Goal: Task Accomplishment & Management: Manage account settings

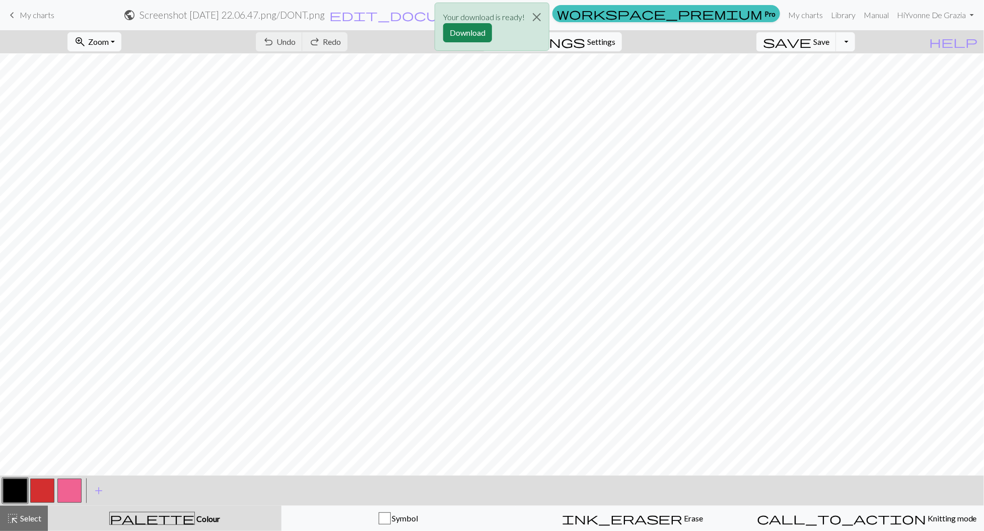
scroll to position [1, 0]
click at [474, 34] on button "Download" at bounding box center [467, 32] width 49 height 19
click at [473, 35] on button "Download" at bounding box center [467, 32] width 49 height 19
click at [41, 15] on span "My charts" at bounding box center [37, 15] width 35 height 10
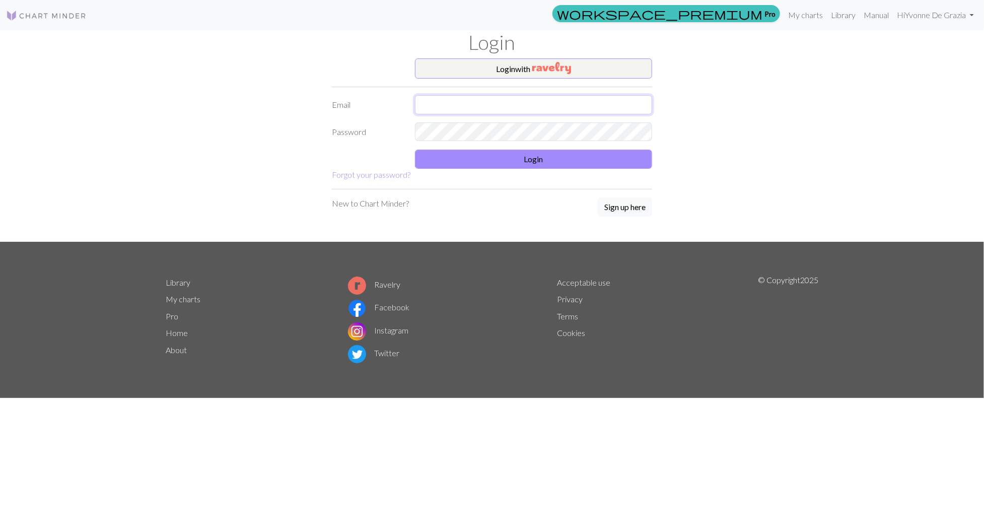
click at [478, 101] on input "text" at bounding box center [533, 104] width 237 height 19
type input "yvonnedegrazia@gmail.com"
click at [511, 155] on button "Login" at bounding box center [533, 159] width 237 height 19
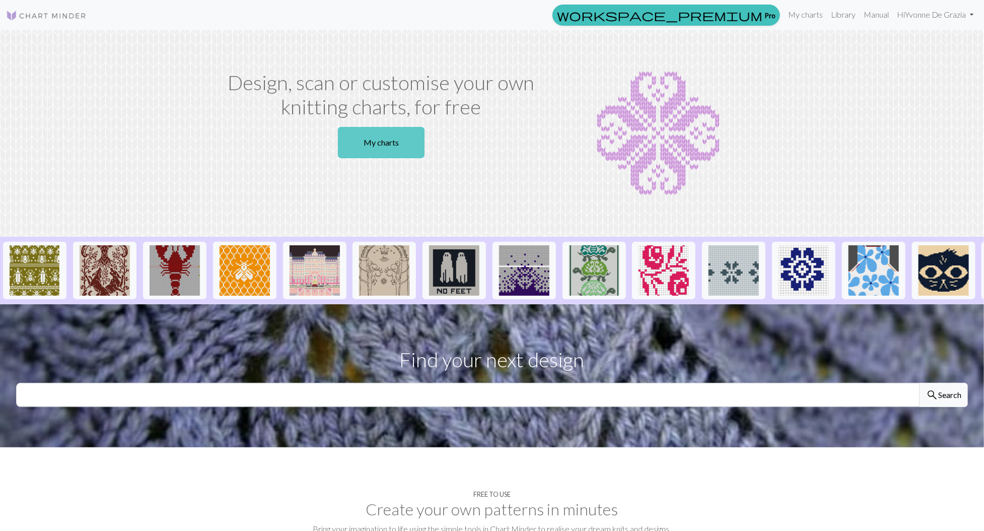
click at [397, 143] on link "My charts" at bounding box center [381, 142] width 87 height 31
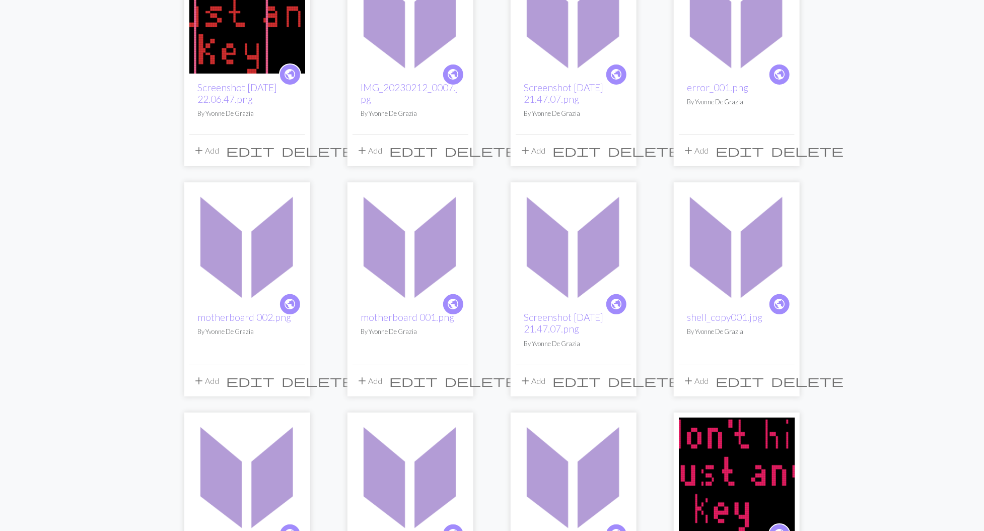
scroll to position [187, 0]
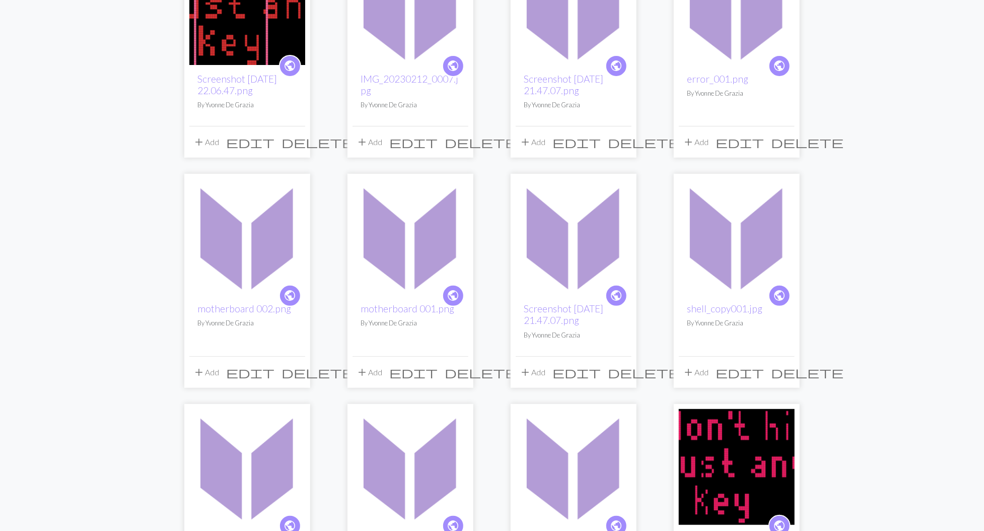
click at [590, 273] on img at bounding box center [574, 237] width 116 height 116
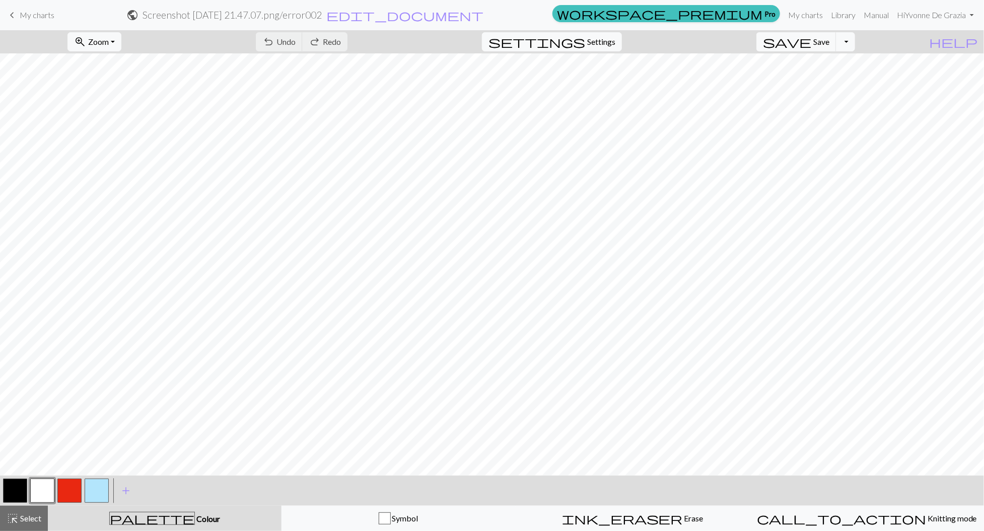
click at [48, 19] on span "My charts" at bounding box center [37, 15] width 35 height 10
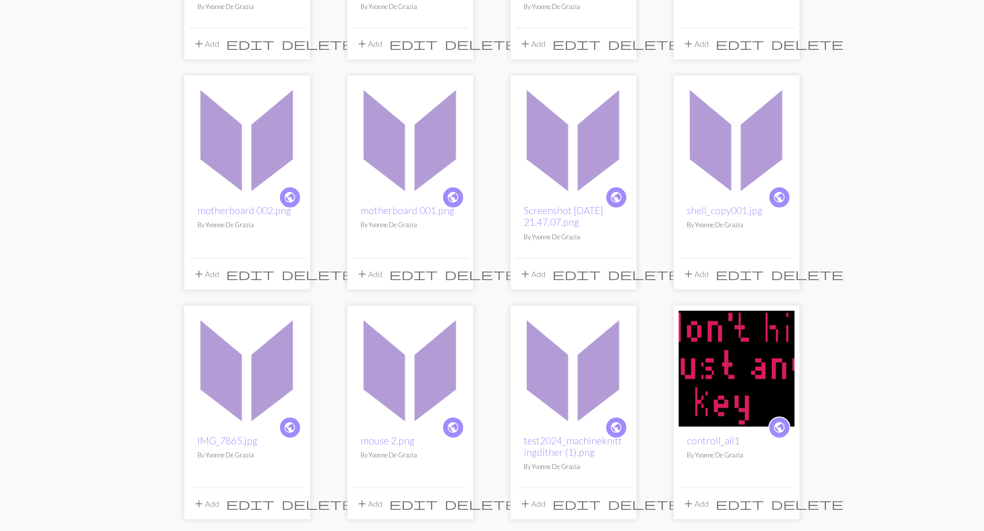
scroll to position [291, 0]
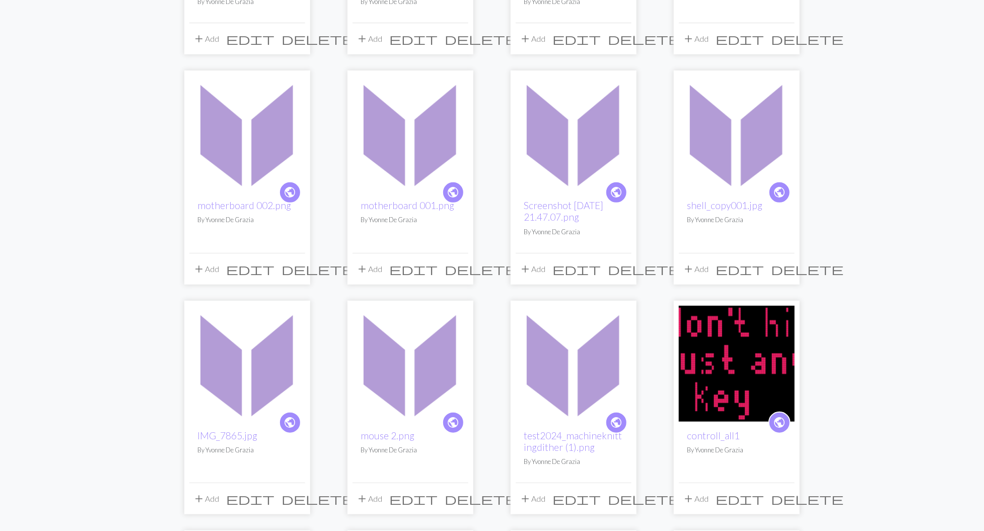
click at [266, 345] on img at bounding box center [247, 364] width 116 height 116
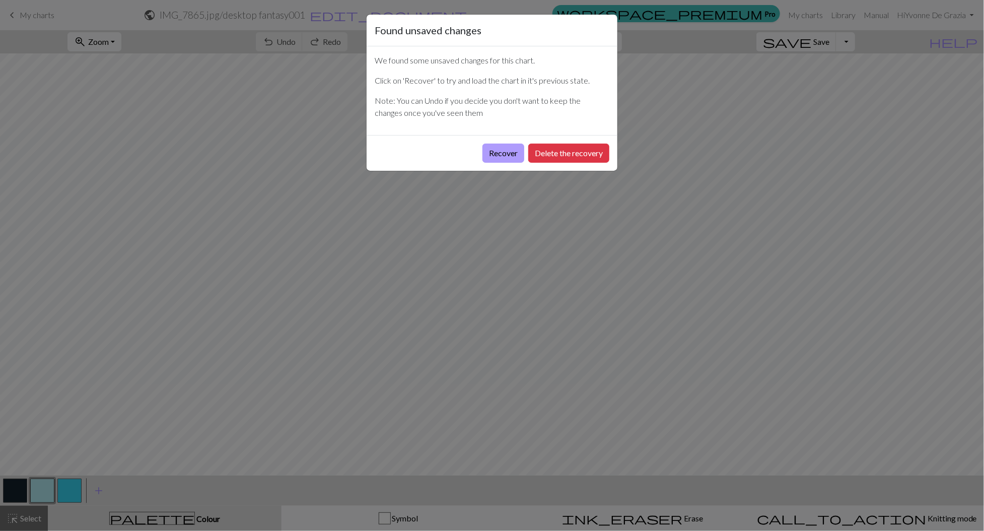
click at [511, 152] on button "Recover" at bounding box center [503, 153] width 42 height 19
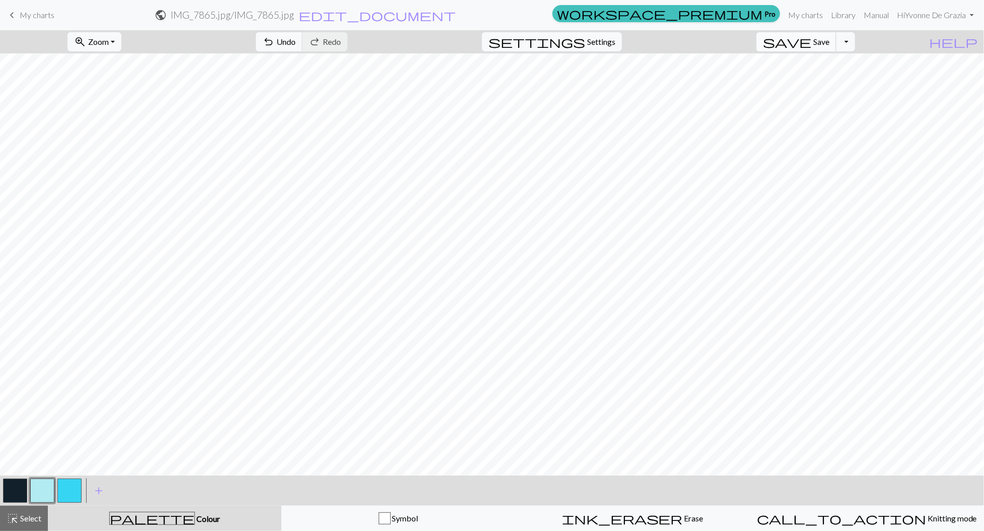
click at [829, 40] on span "Save" at bounding box center [821, 42] width 16 height 10
click at [855, 42] on button "Toggle Dropdown" at bounding box center [845, 41] width 19 height 19
click at [835, 81] on button "save_alt Download" at bounding box center [771, 80] width 166 height 16
click at [855, 46] on button "Toggle Dropdown" at bounding box center [845, 41] width 19 height 19
click at [830, 83] on button "save_alt Download" at bounding box center [771, 80] width 166 height 16
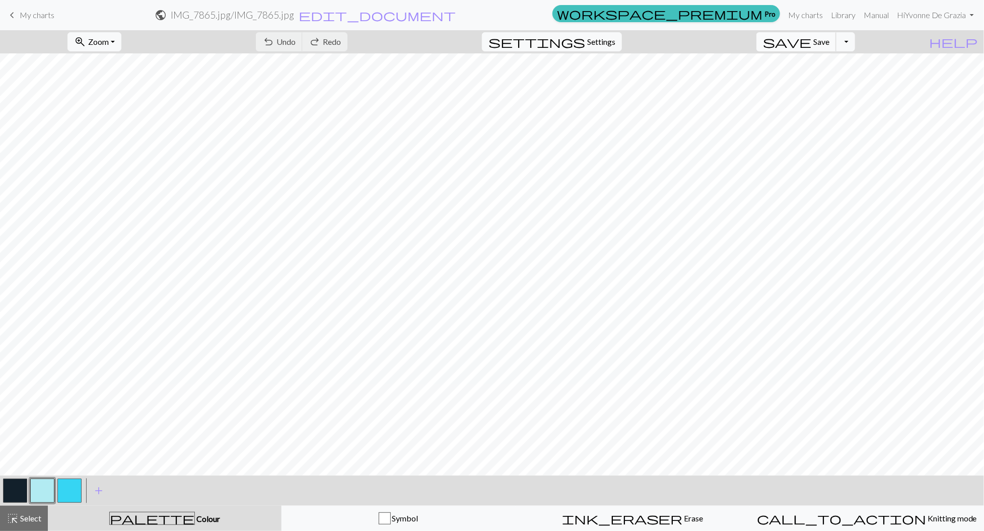
click at [829, 41] on span "Save" at bounding box center [821, 42] width 16 height 10
click at [855, 43] on button "Toggle Dropdown" at bounding box center [845, 41] width 19 height 19
click at [843, 77] on button "save_alt Download" at bounding box center [771, 80] width 166 height 16
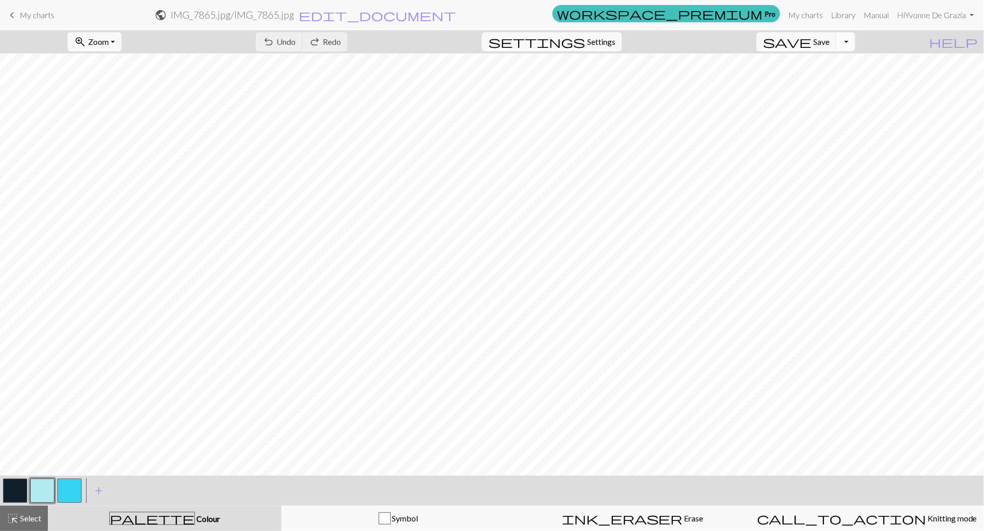
click at [855, 47] on button "Toggle Dropdown" at bounding box center [845, 41] width 19 height 19
click at [829, 41] on span "Save" at bounding box center [821, 42] width 16 height 10
click at [855, 45] on button "Toggle Dropdown" at bounding box center [845, 41] width 19 height 19
click at [829, 82] on button "save_alt Download" at bounding box center [771, 80] width 166 height 16
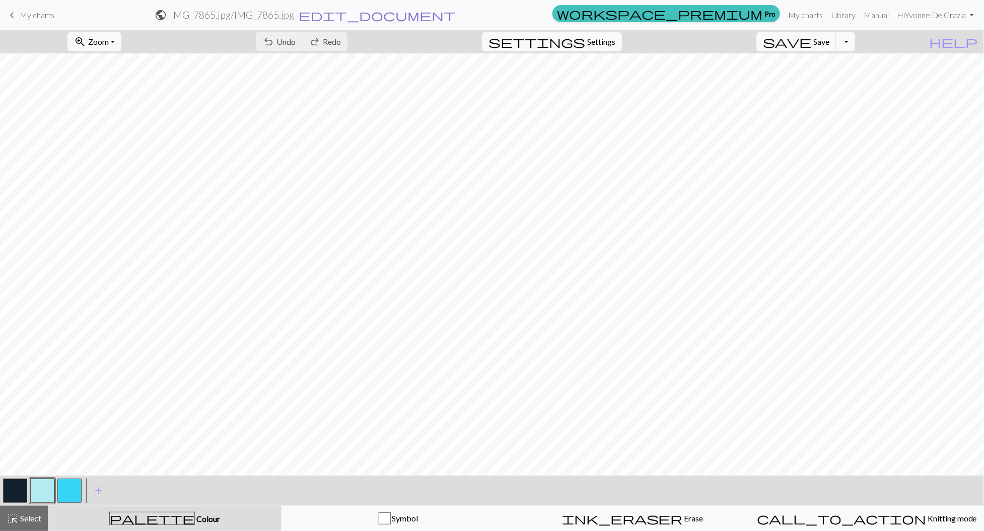
click at [456, 17] on span "edit_document" at bounding box center [377, 15] width 157 height 14
select select "68b348f73eea154e623b3e42"
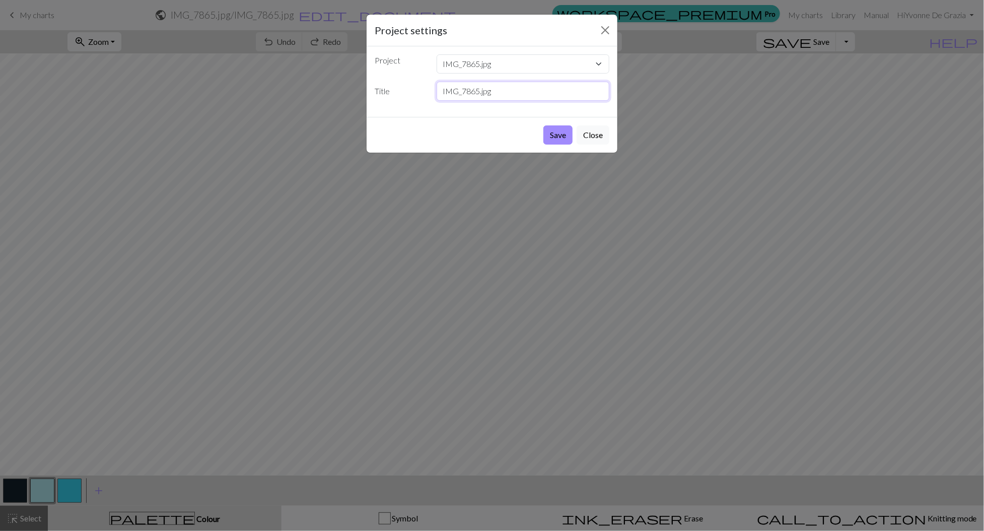
click at [479, 92] on input "IMG_7865.jpg" at bounding box center [523, 91] width 173 height 19
type input "desktop1.jpg"
click at [556, 133] on button "Save" at bounding box center [557, 134] width 29 height 19
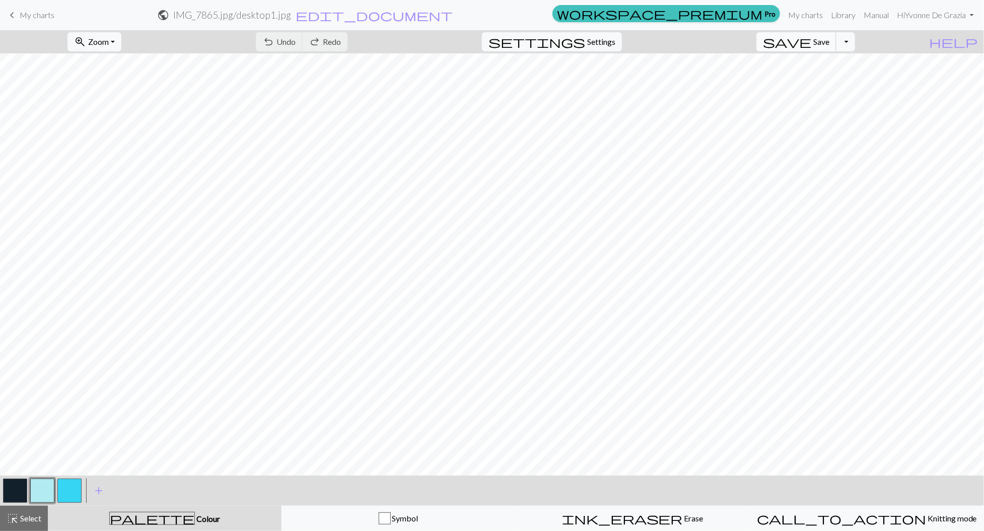
click at [811, 45] on span "save" at bounding box center [787, 42] width 48 height 14
click at [855, 43] on button "Toggle Dropdown" at bounding box center [845, 41] width 19 height 19
click at [851, 73] on button "save_alt Download" at bounding box center [771, 80] width 166 height 16
click at [22, 13] on span "My charts" at bounding box center [37, 15] width 35 height 10
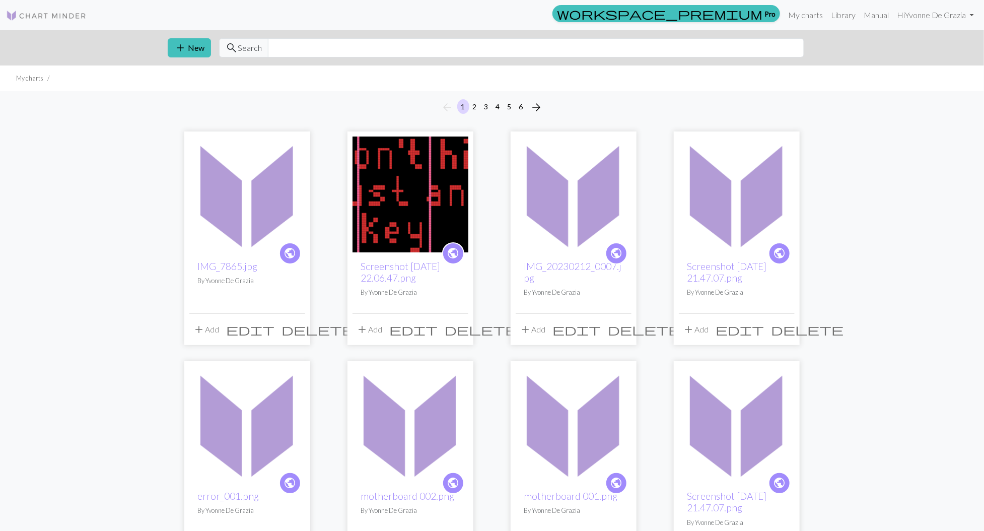
click at [251, 216] on img at bounding box center [247, 194] width 116 height 116
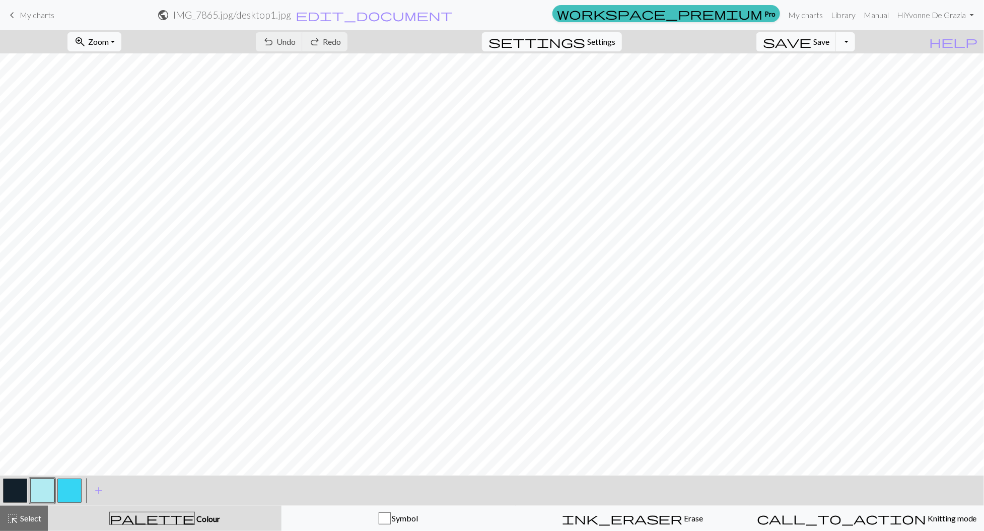
click at [855, 43] on button "Toggle Dropdown" at bounding box center [845, 41] width 19 height 19
click at [829, 84] on button "save_alt Download" at bounding box center [771, 80] width 166 height 16
click at [35, 17] on span "My charts" at bounding box center [37, 15] width 35 height 10
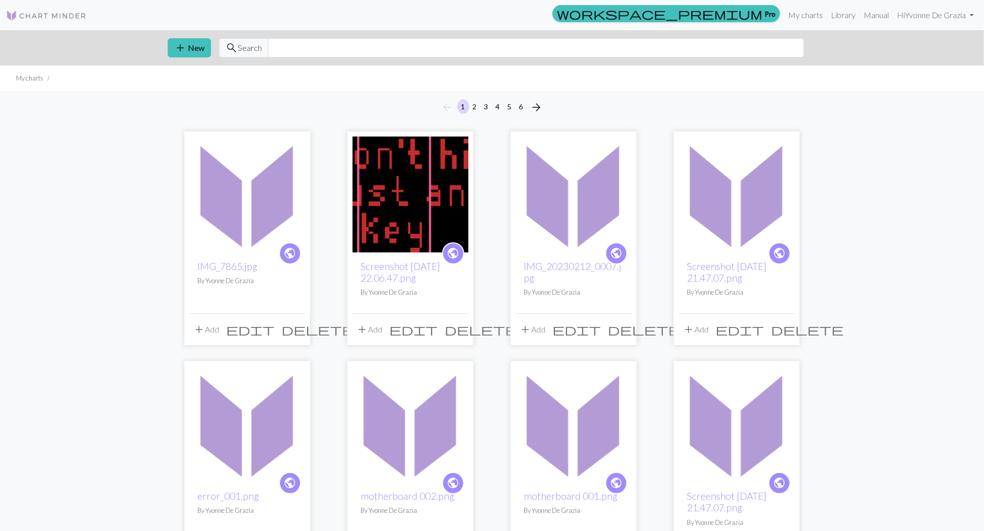
scroll to position [1, 0]
click at [274, 325] on span "edit" at bounding box center [250, 329] width 48 height 14
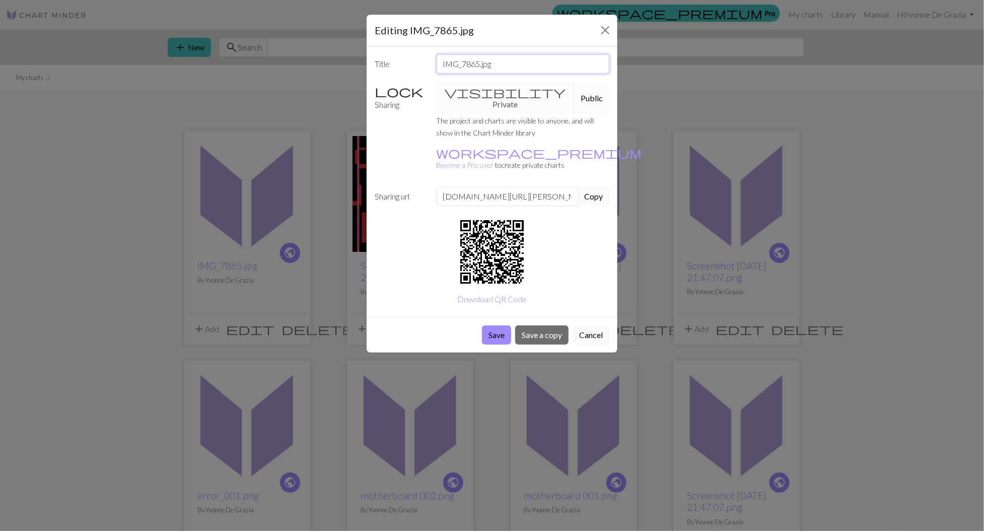
drag, startPoint x: 476, startPoint y: 63, endPoint x: 435, endPoint y: 61, distance: 41.8
click at [435, 61] on div "IMG_7865.jpg" at bounding box center [523, 63] width 185 height 19
type input "desktop1.jpg"
click at [493, 325] on button "Save" at bounding box center [496, 334] width 29 height 19
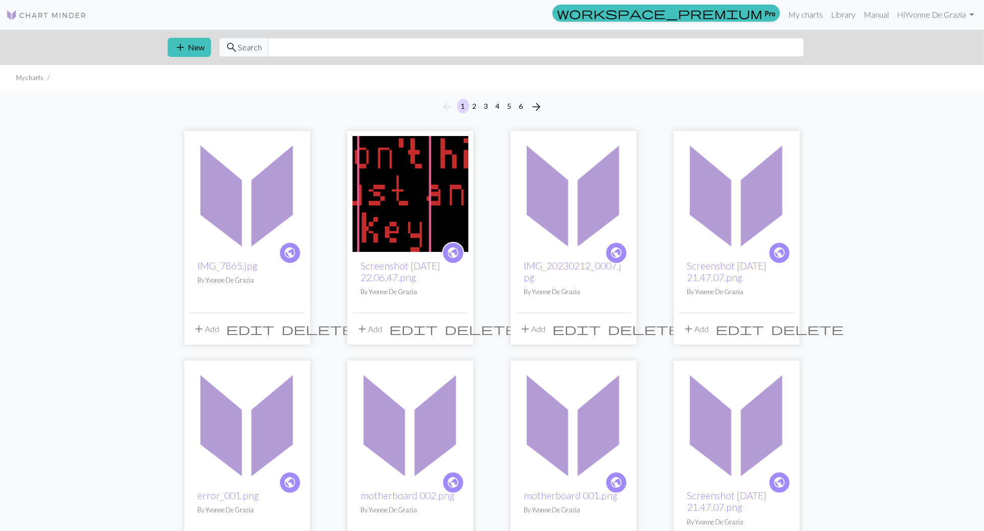
scroll to position [0, 0]
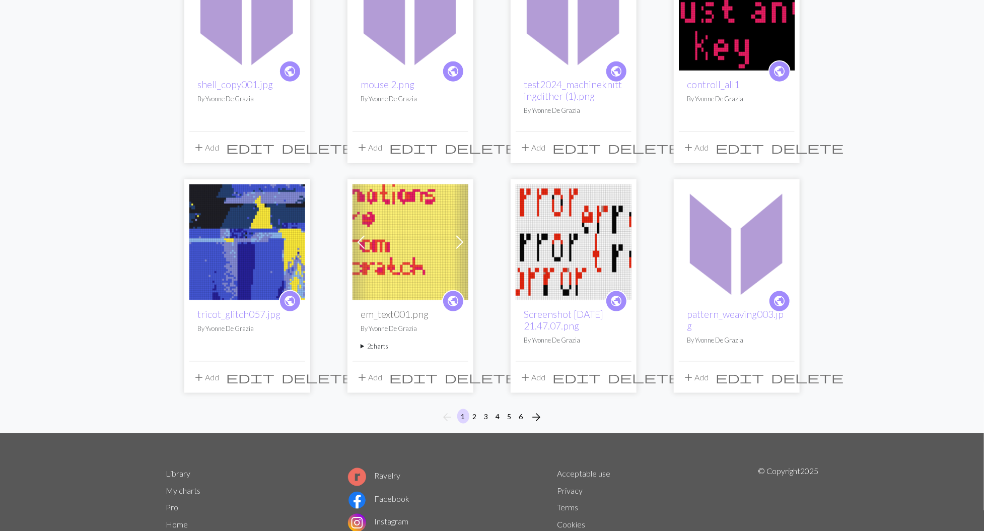
scroll to position [643, 0]
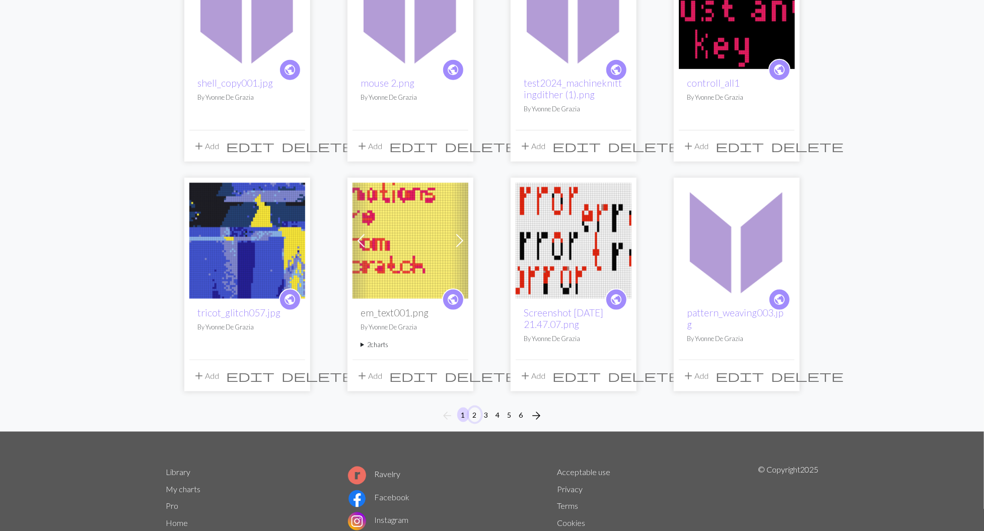
click at [475, 412] on button "2" at bounding box center [475, 414] width 12 height 15
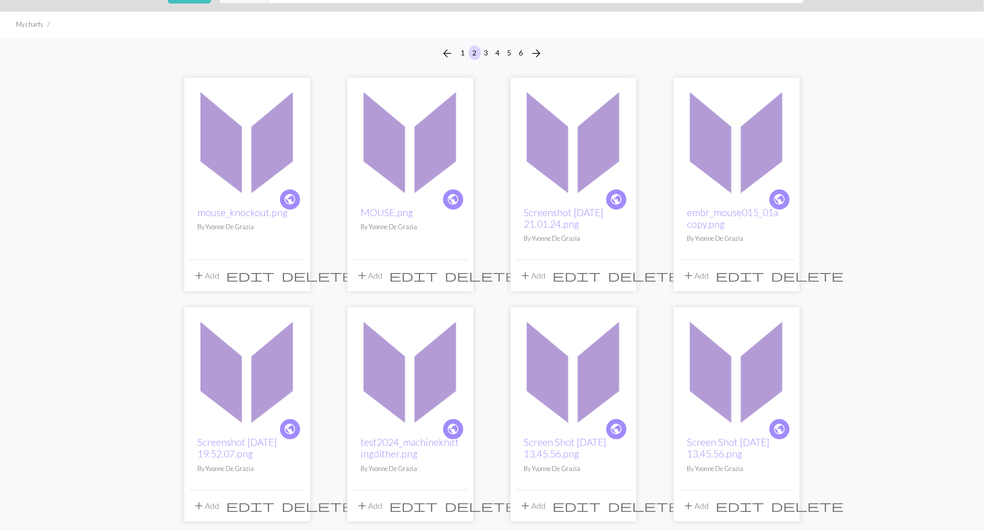
scroll to position [56, 0]
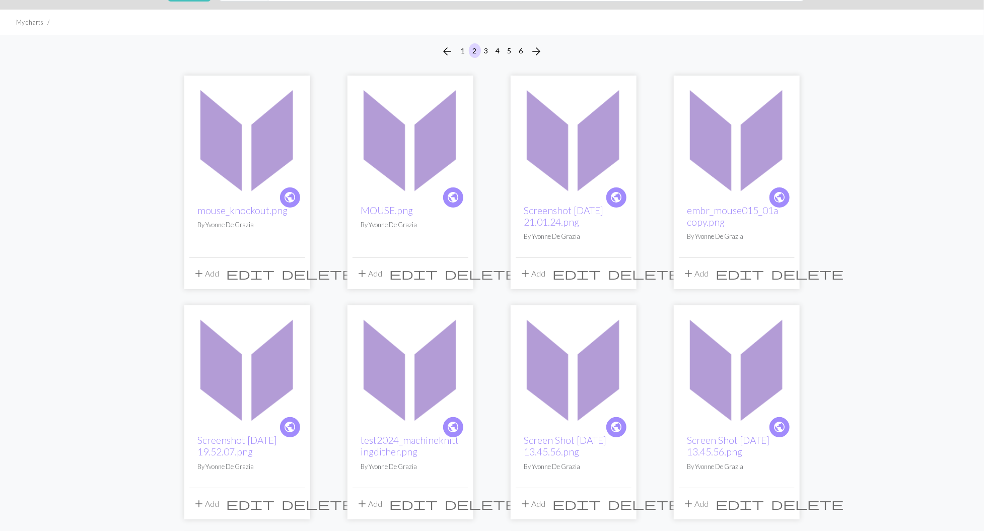
click at [725, 384] on img at bounding box center [737, 368] width 116 height 116
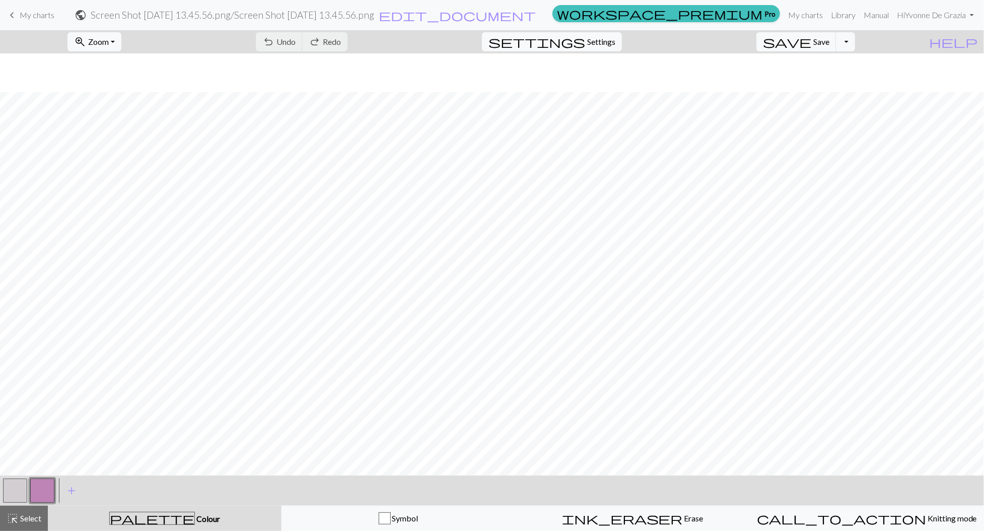
scroll to position [65, 0]
click at [364, 16] on h2 "Screen Shot 2025-01-23 at 13.45.56.png / Screen Shot 2025-01-23 at 13.45.56.png" at bounding box center [233, 15] width 284 height 12
select select "68b338783eea154e623b20ba"
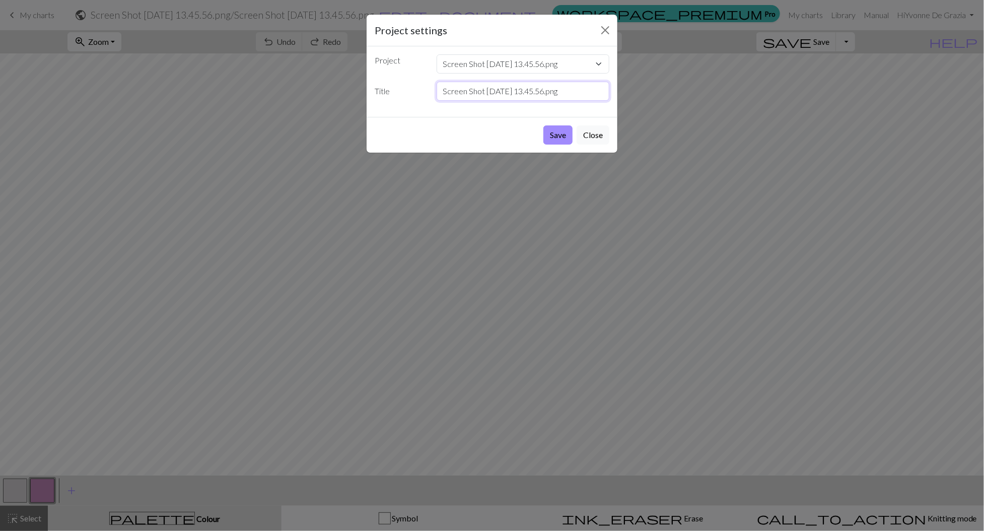
drag, startPoint x: 568, startPoint y: 91, endPoint x: 428, endPoint y: 71, distance: 141.4
click at [428, 71] on div "Project desktop1.jpg Screenshot 2025-08-29 at 22.06.47.png IMG_20230212_0007.jp…" at bounding box center [492, 81] width 251 height 71
type input "not happy1.png"
click at [559, 138] on button "Save" at bounding box center [557, 134] width 29 height 19
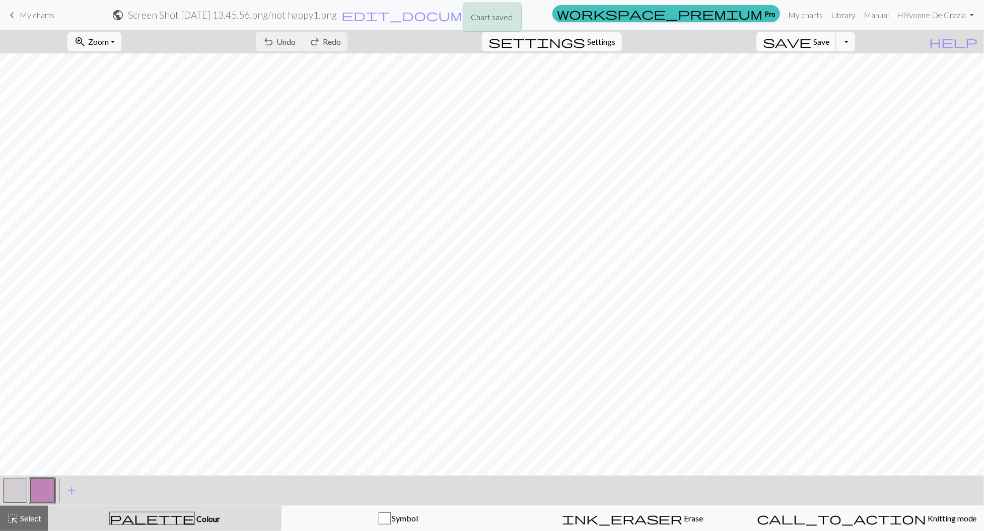
click at [828, 44] on button "save Save Save" at bounding box center [796, 41] width 80 height 19
click at [855, 45] on button "Toggle Dropdown" at bounding box center [845, 41] width 19 height 19
click at [852, 76] on button "save_alt Download" at bounding box center [771, 80] width 166 height 16
click at [29, 18] on span "My charts" at bounding box center [37, 15] width 35 height 10
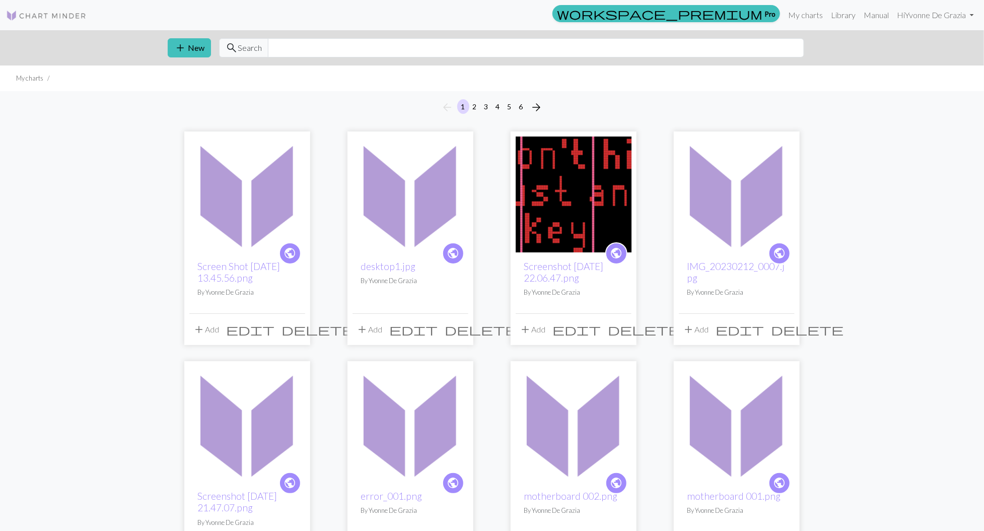
click at [287, 254] on span "public" at bounding box center [290, 253] width 13 height 16
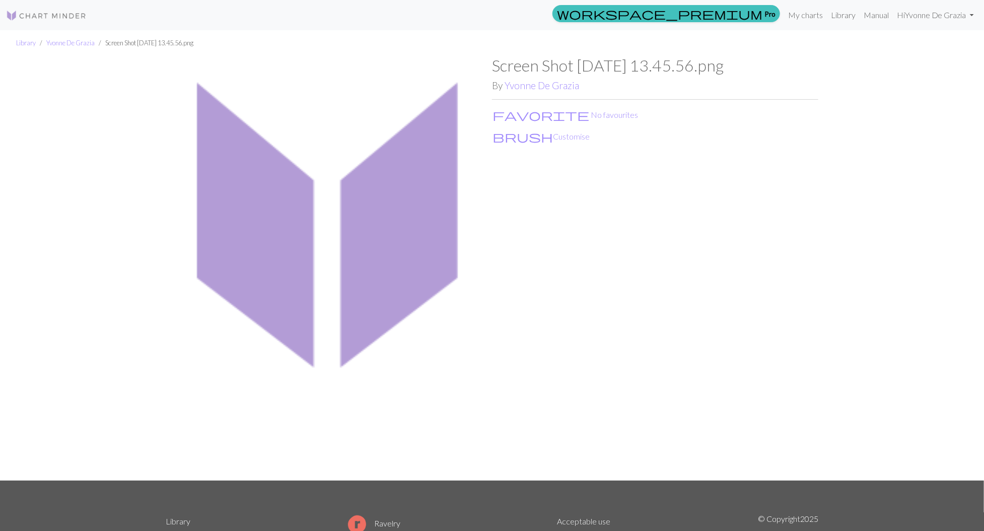
click at [594, 70] on h1 "Screen Shot [DATE] 13.45.56.png" at bounding box center [655, 65] width 326 height 19
click at [597, 69] on h1 "Screen Shot [DATE] 13.45.56.png" at bounding box center [655, 65] width 326 height 19
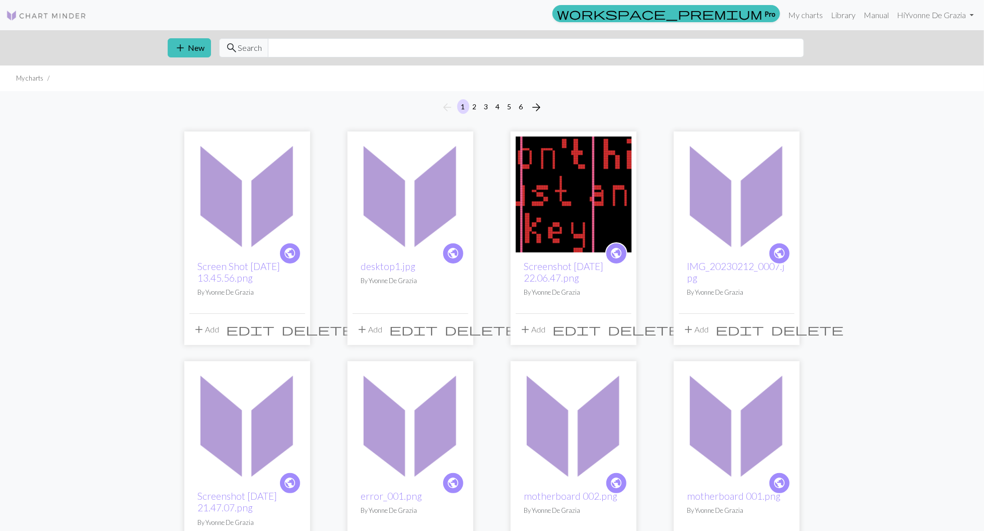
click at [274, 329] on span "edit" at bounding box center [250, 329] width 48 height 14
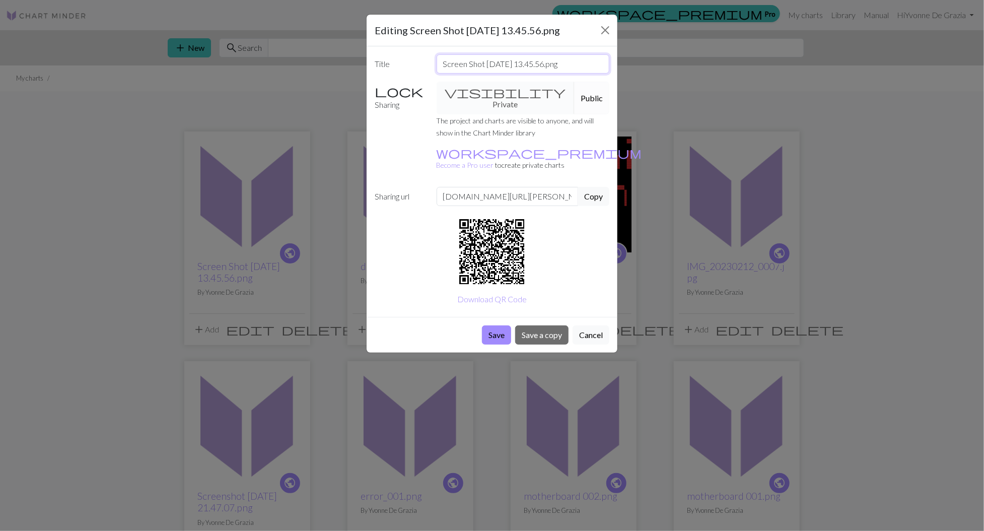
drag, startPoint x: 567, startPoint y: 62, endPoint x: 400, endPoint y: 47, distance: 167.3
click at [400, 47] on div "Title Screen Shot 2025-01-23 at 13.45.56.png Sharing visibility Private Public …" at bounding box center [492, 181] width 251 height 270
type input "not happy1.png"
click at [497, 325] on button "Save" at bounding box center [496, 334] width 29 height 19
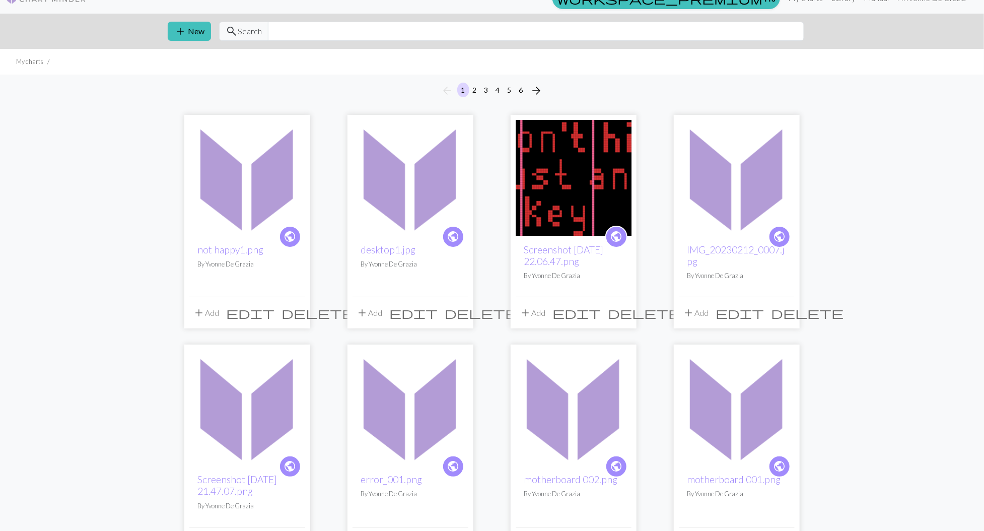
scroll to position [14, 0]
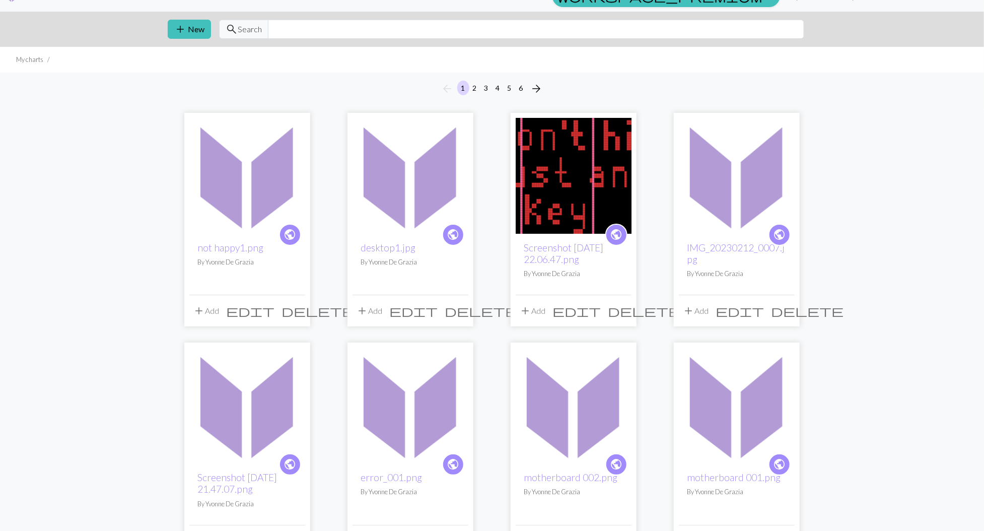
click at [401, 216] on img at bounding box center [411, 176] width 116 height 116
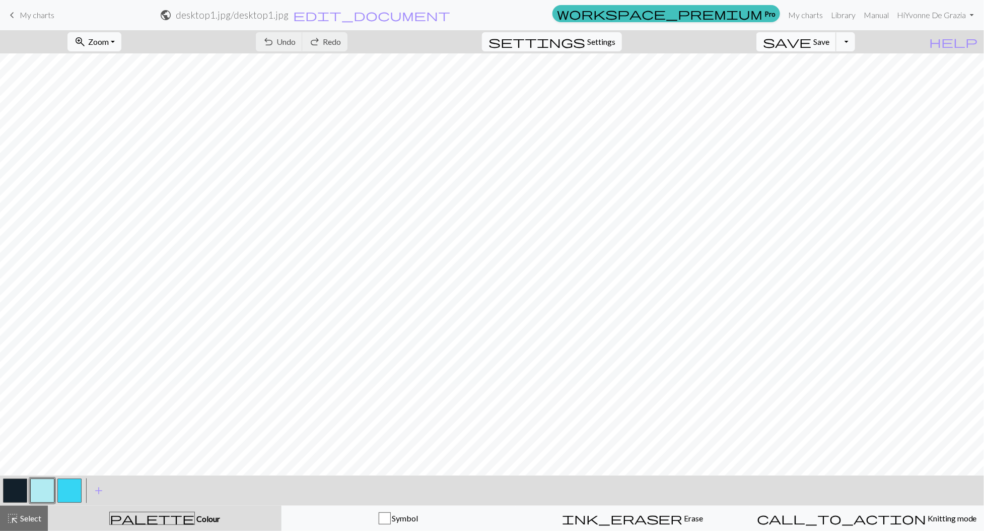
click at [811, 40] on span "save" at bounding box center [787, 42] width 48 height 14
click at [855, 44] on button "Toggle Dropdown" at bounding box center [845, 41] width 19 height 19
click at [845, 74] on button "save_alt Download" at bounding box center [771, 80] width 166 height 16
click at [36, 12] on span "My charts" at bounding box center [37, 15] width 35 height 10
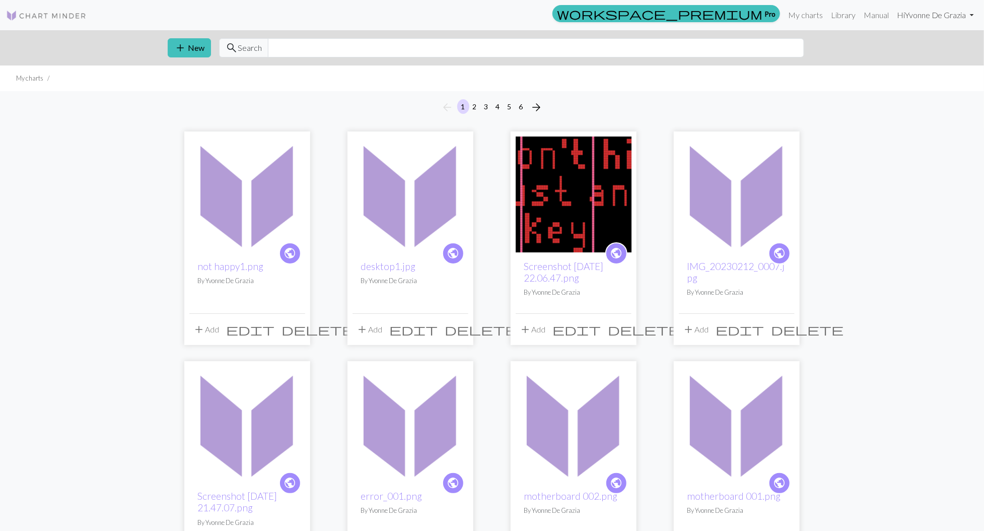
click at [923, 20] on link "Hi Yvonne De Grazia" at bounding box center [935, 15] width 85 height 20
click at [922, 72] on link "Logout" at bounding box center [921, 75] width 32 height 20
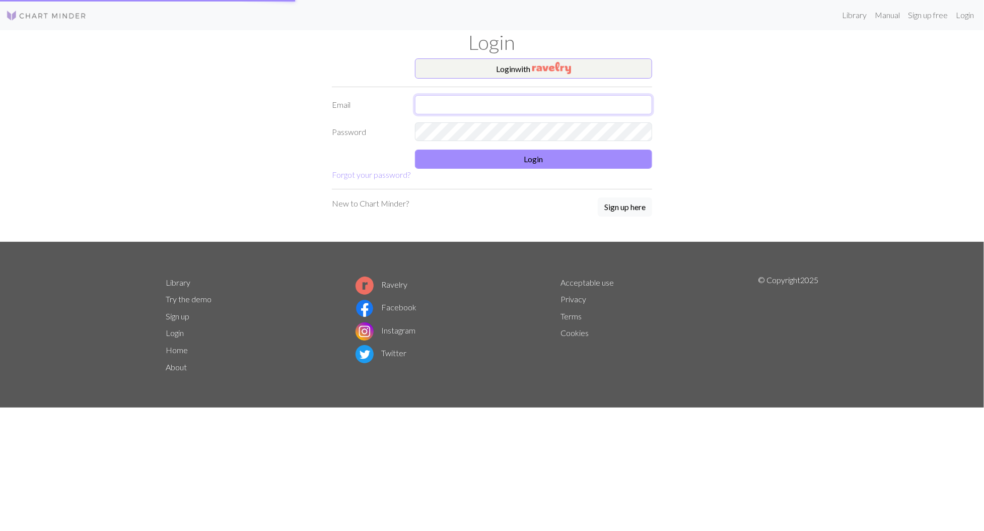
type input "yvonnedegrazia@gmail.com"
click at [560, 162] on button "Login" at bounding box center [533, 159] width 237 height 19
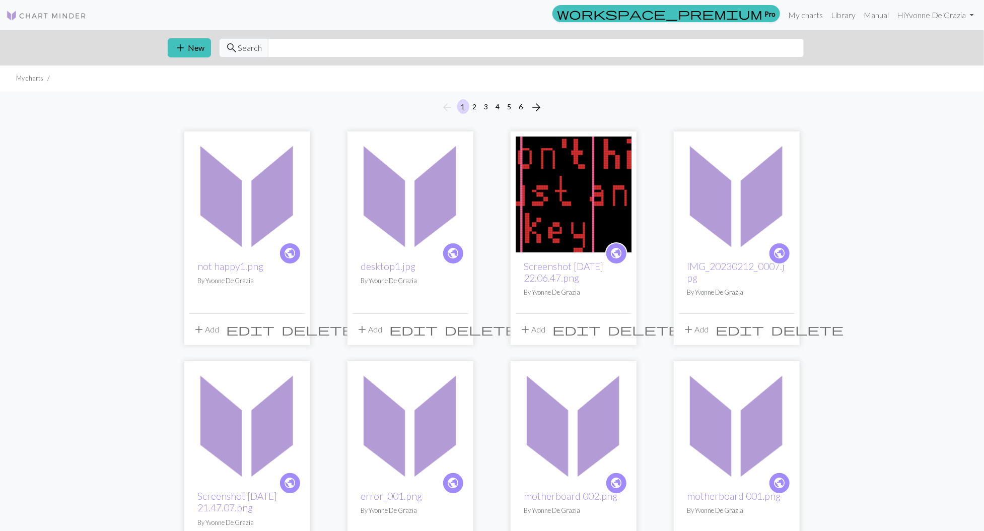
click at [266, 215] on img at bounding box center [247, 194] width 116 height 116
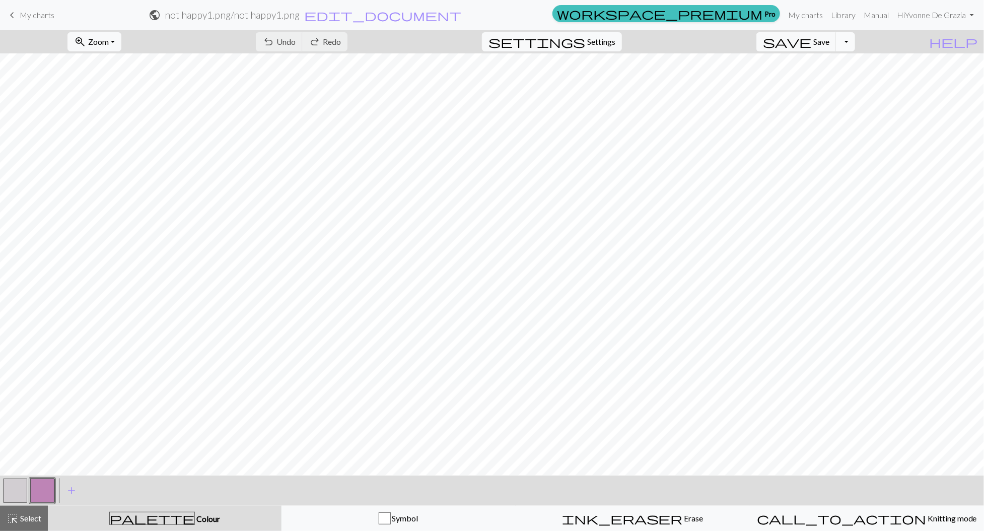
click at [855, 45] on button "Toggle Dropdown" at bounding box center [845, 41] width 19 height 19
click at [830, 79] on button "save_alt Download" at bounding box center [771, 80] width 166 height 16
click at [855, 48] on button "Toggle Dropdown" at bounding box center [845, 41] width 19 height 19
click at [842, 77] on button "save_alt Download" at bounding box center [771, 80] width 166 height 16
click at [40, 13] on span "My charts" at bounding box center [37, 15] width 35 height 10
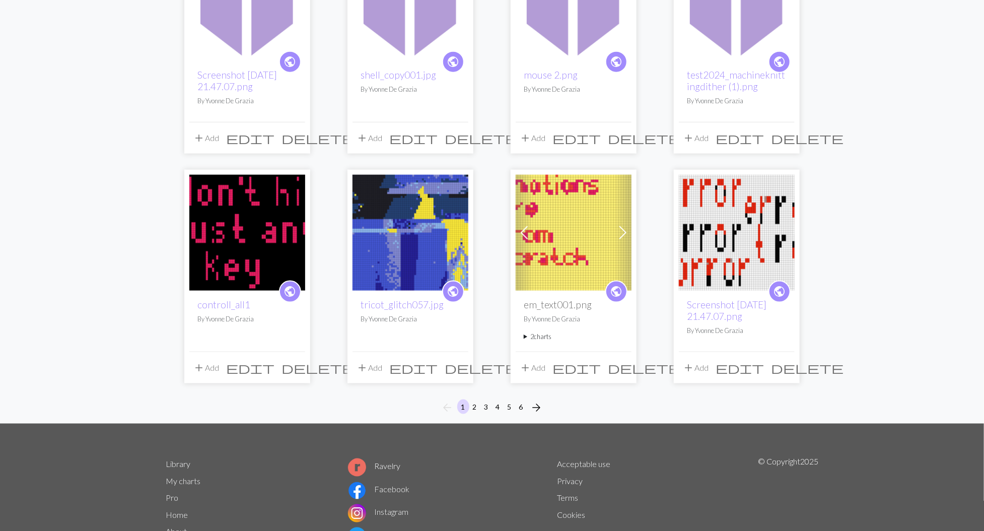
scroll to position [697, 0]
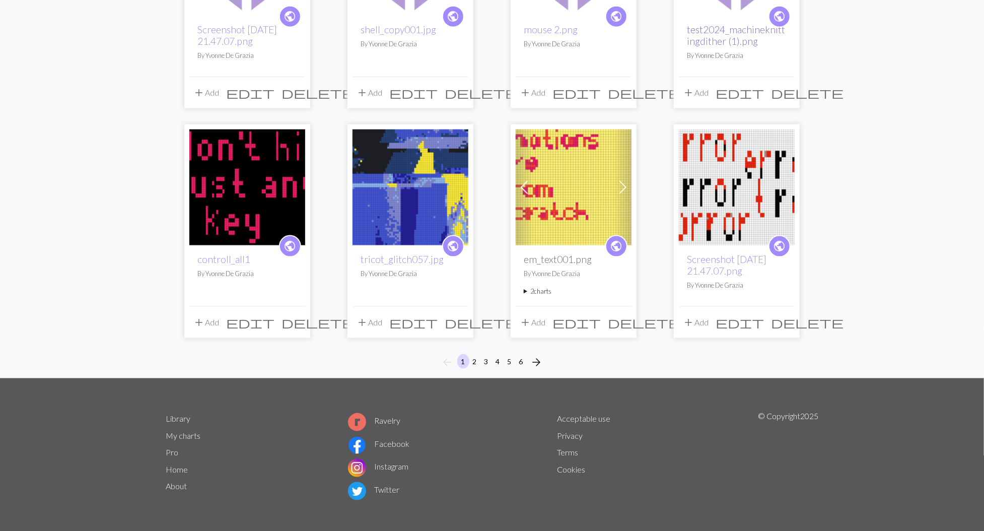
click at [725, 41] on link "test2024_machineknittingdither (1).png" at bounding box center [736, 35] width 98 height 23
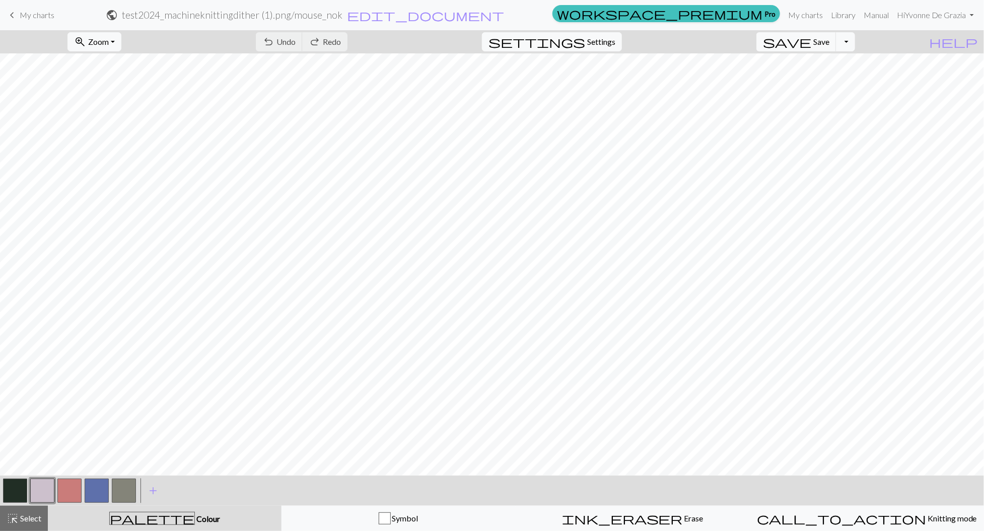
click at [31, 15] on span "My charts" at bounding box center [37, 15] width 35 height 10
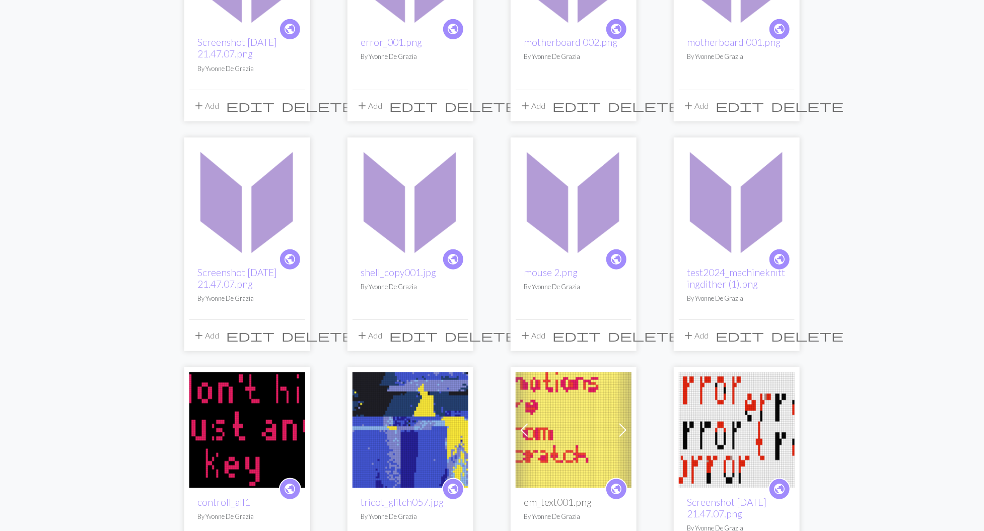
scroll to position [459, 0]
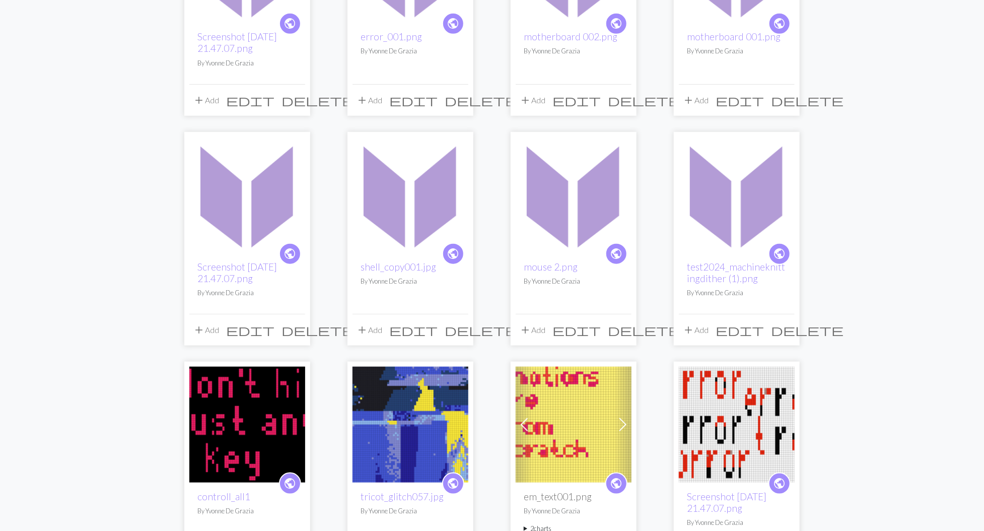
click at [785, 329] on span "delete" at bounding box center [807, 330] width 73 height 14
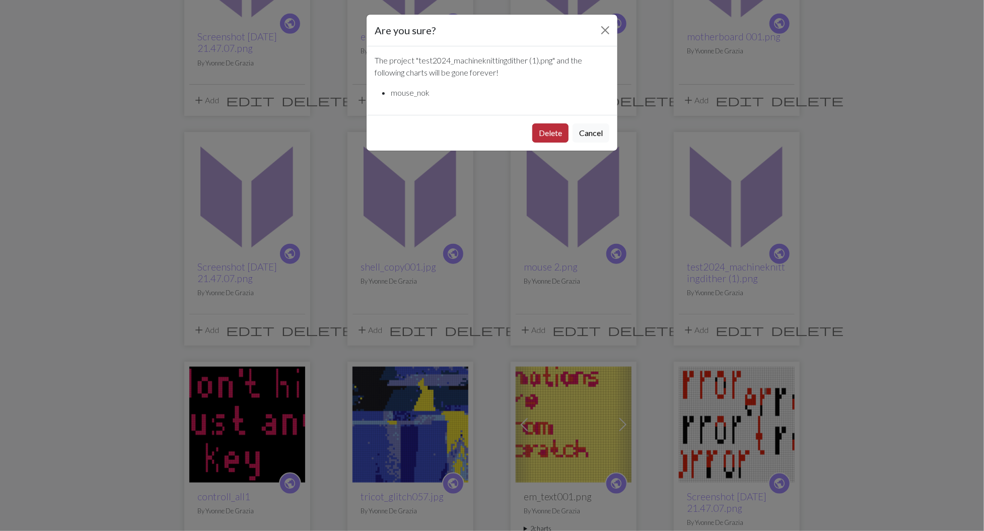
click at [538, 127] on button "Delete" at bounding box center [550, 132] width 36 height 19
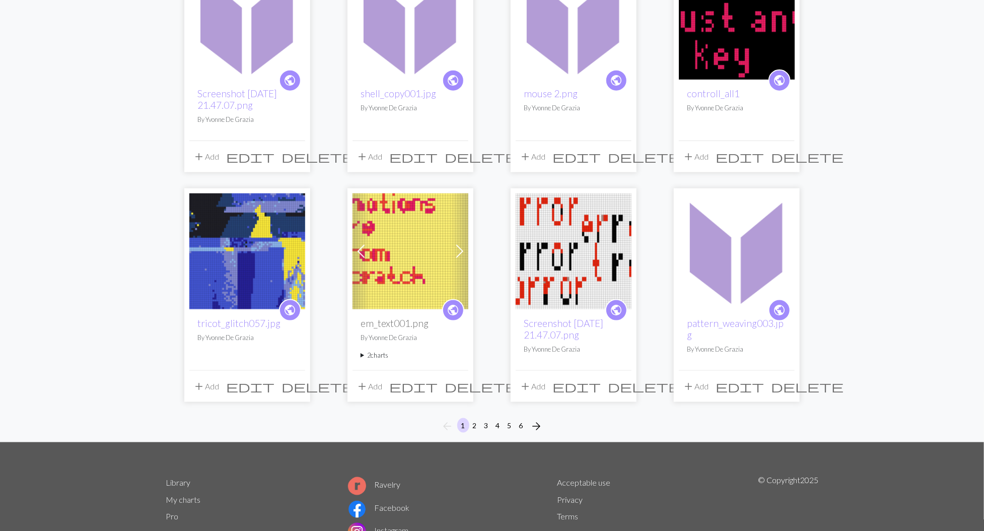
scroll to position [697, 0]
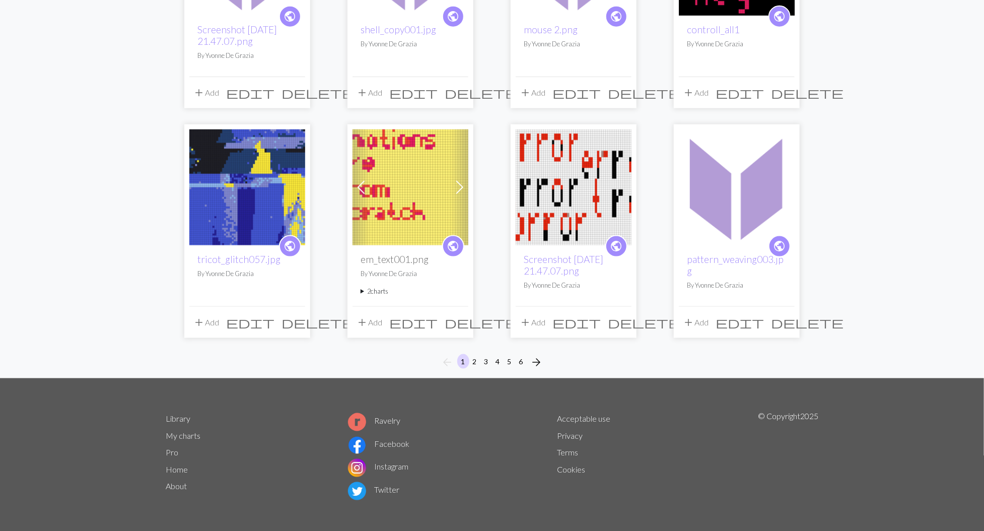
click at [752, 219] on img at bounding box center [737, 187] width 116 height 116
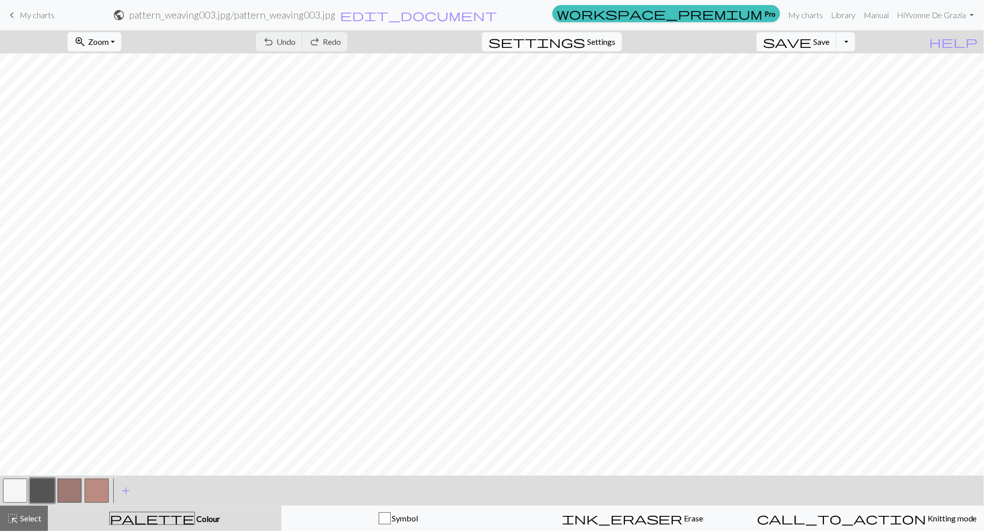
click at [20, 14] on span "My charts" at bounding box center [37, 15] width 35 height 10
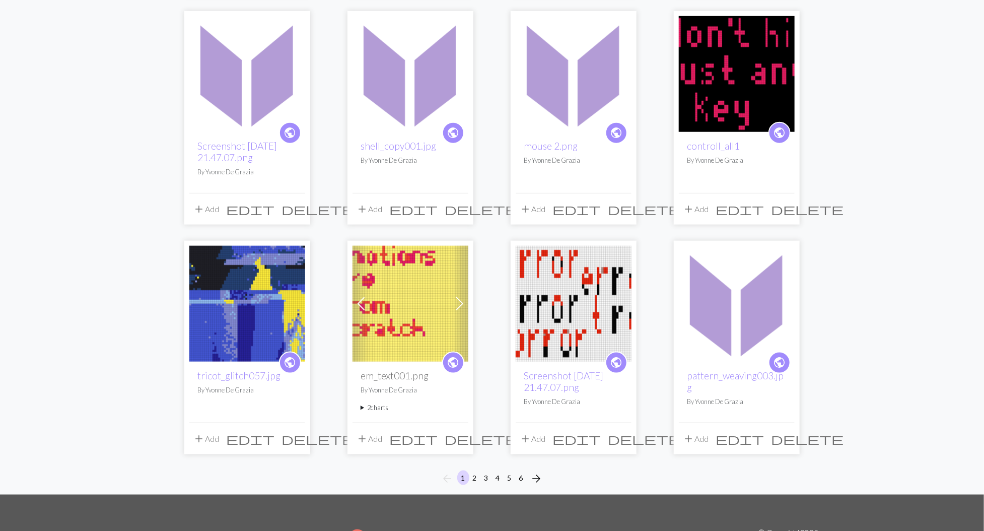
scroll to position [591, 0]
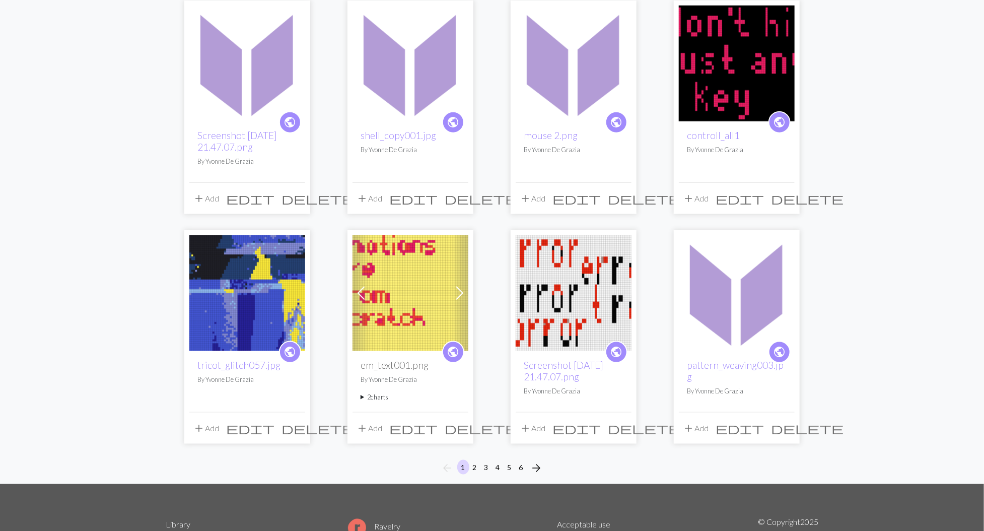
click at [272, 318] on img at bounding box center [247, 293] width 116 height 116
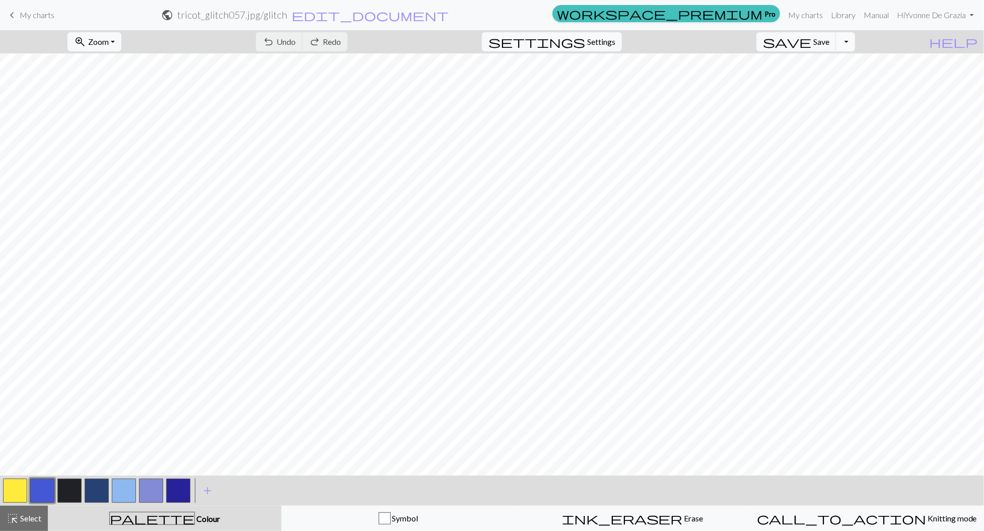
click at [855, 43] on button "Toggle Dropdown" at bounding box center [845, 41] width 19 height 19
click at [830, 47] on button "save Save Save" at bounding box center [796, 41] width 80 height 19
click at [829, 44] on span "Save" at bounding box center [821, 42] width 16 height 10
click at [855, 47] on button "Toggle Dropdown" at bounding box center [845, 41] width 19 height 19
click at [853, 73] on button "save_alt Download" at bounding box center [771, 80] width 166 height 16
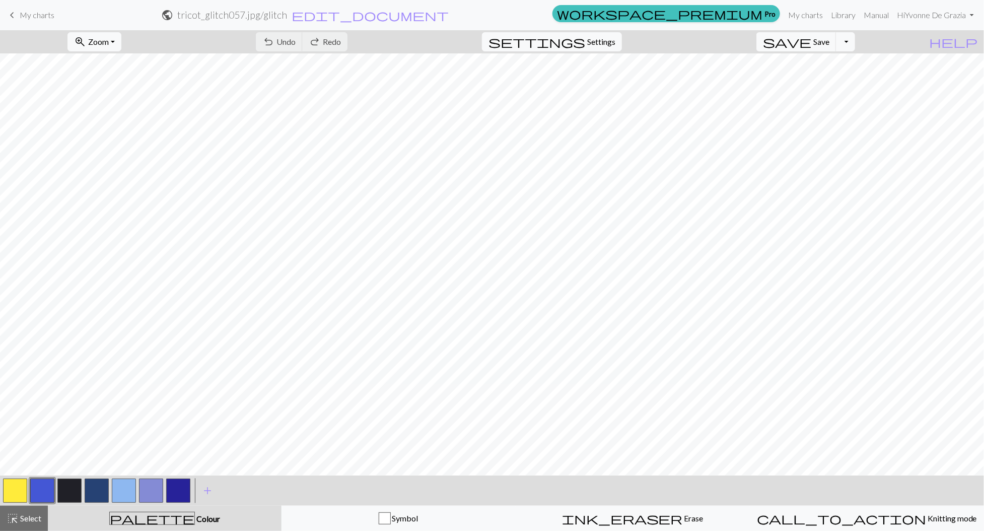
click at [26, 15] on span "My charts" at bounding box center [37, 15] width 35 height 10
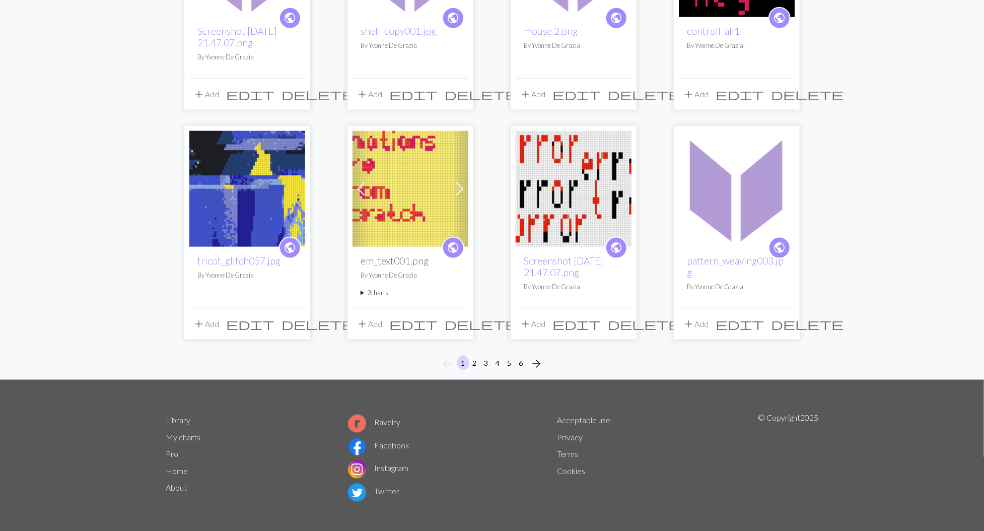
scroll to position [696, 0]
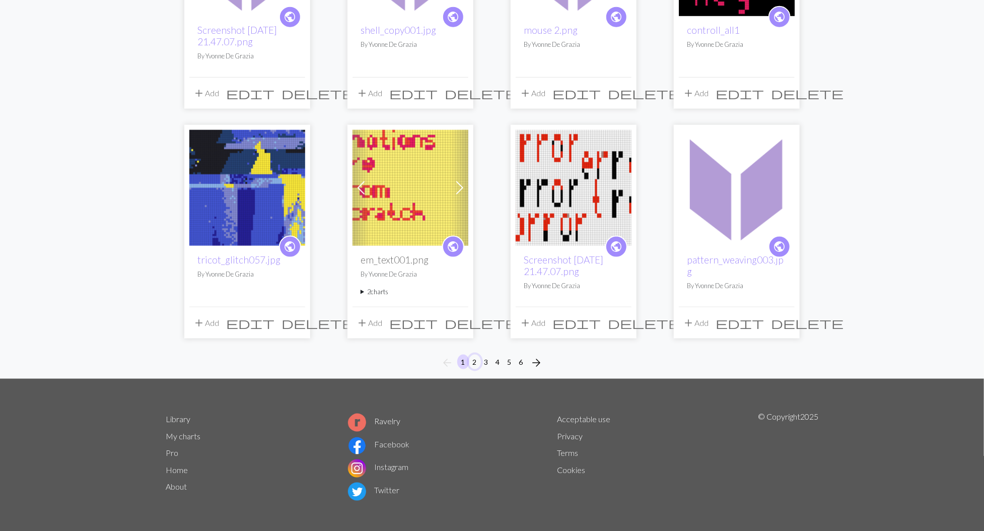
click at [477, 356] on button "2" at bounding box center [475, 362] width 12 height 15
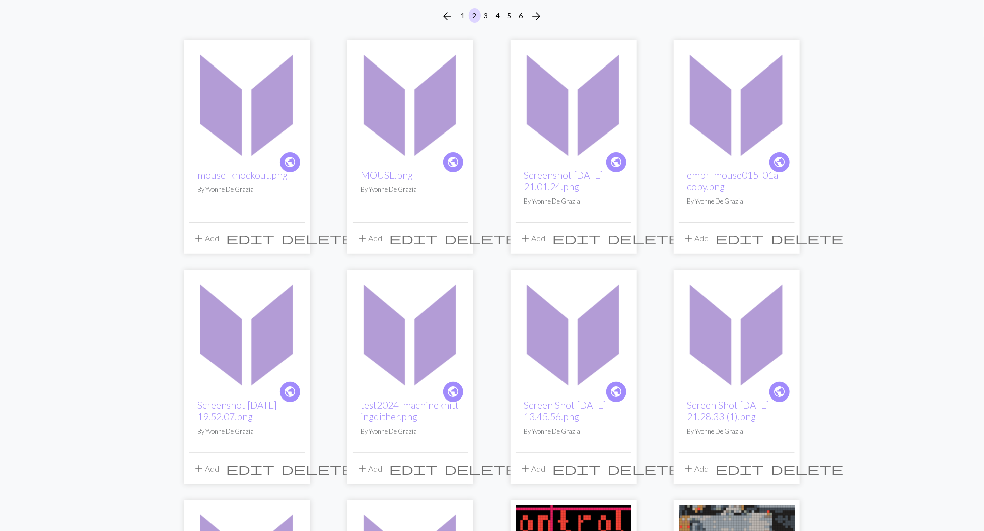
scroll to position [93, 0]
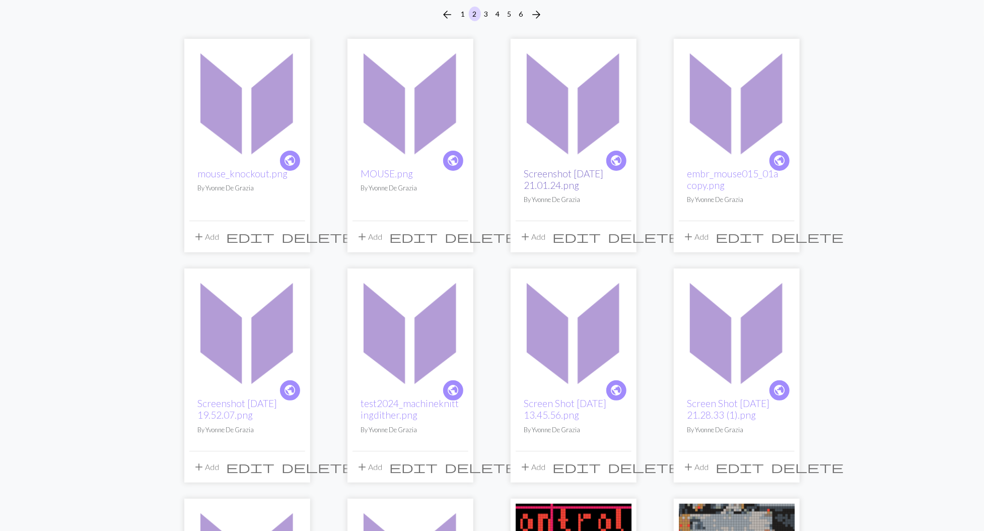
click at [580, 189] on link "Screenshot 2025-08-30 at 21.01.24.png" at bounding box center [564, 179] width 80 height 23
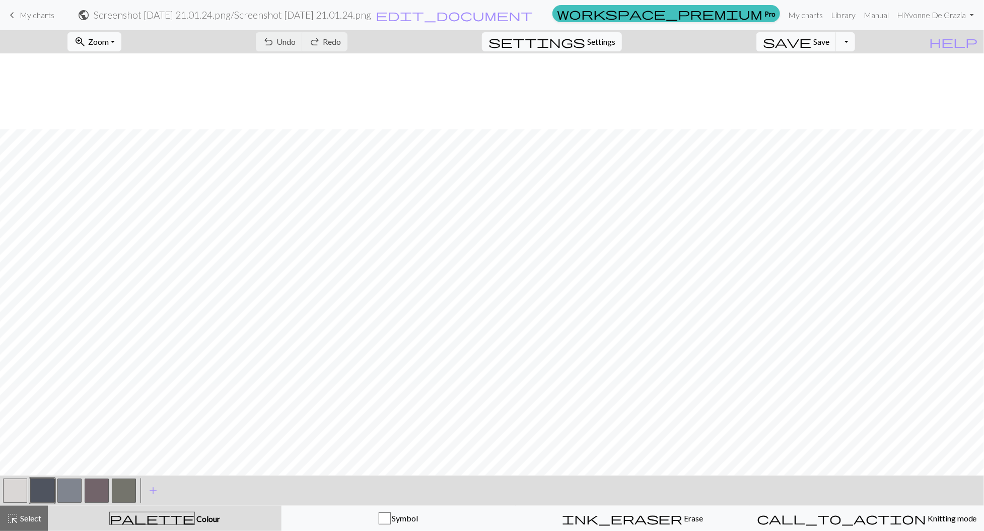
scroll to position [76, 0]
click at [31, 10] on link "keyboard_arrow_left My charts" at bounding box center [30, 15] width 48 height 17
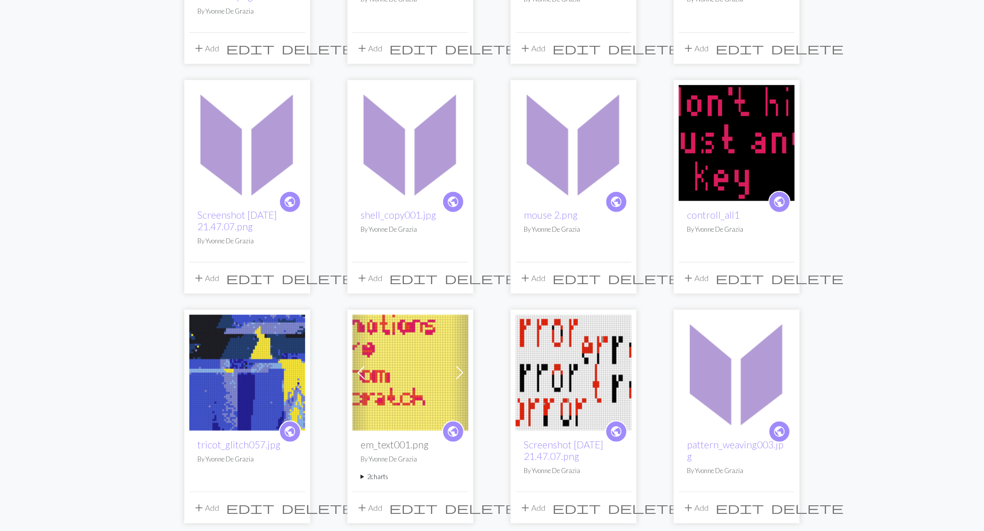
scroll to position [697, 0]
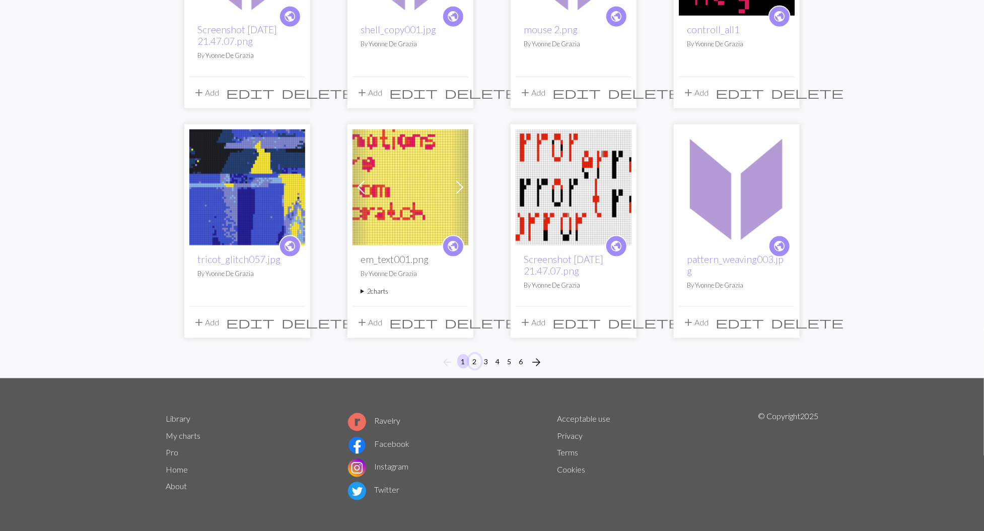
click at [478, 355] on button "2" at bounding box center [475, 361] width 12 height 15
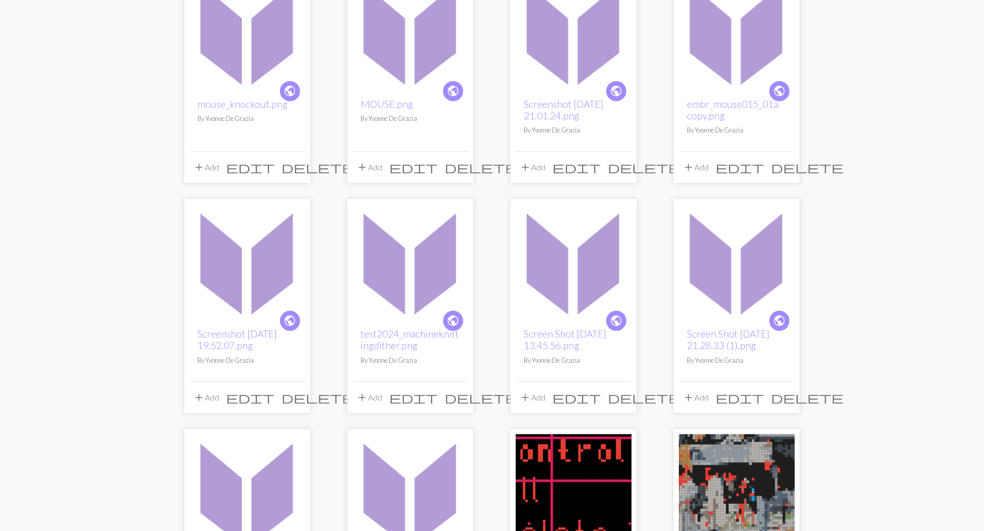
scroll to position [168, 0]
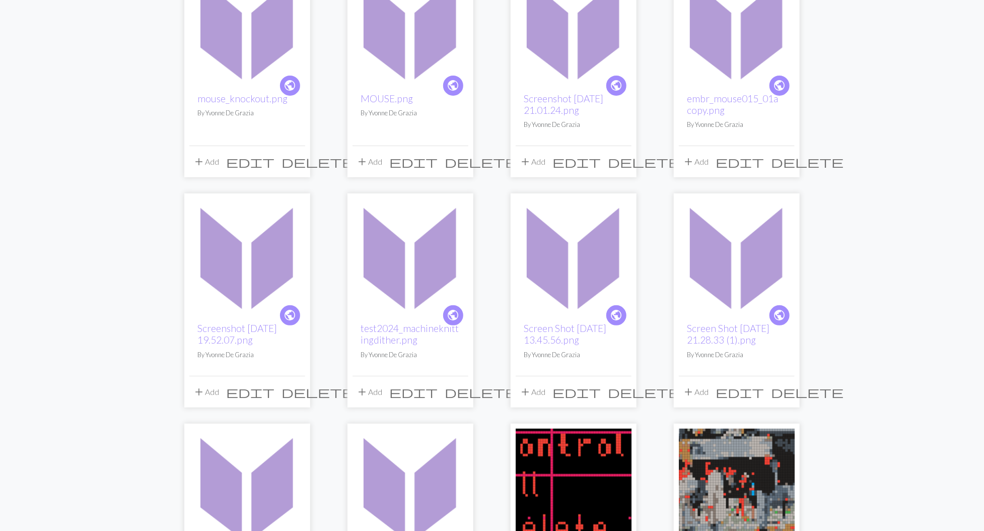
click at [577, 321] on div "public Screen Shot 2025-01-23 at 13.45.56.png By Yvonne De Grazia" at bounding box center [574, 344] width 116 height 61
click at [576, 306] on img at bounding box center [574, 256] width 116 height 116
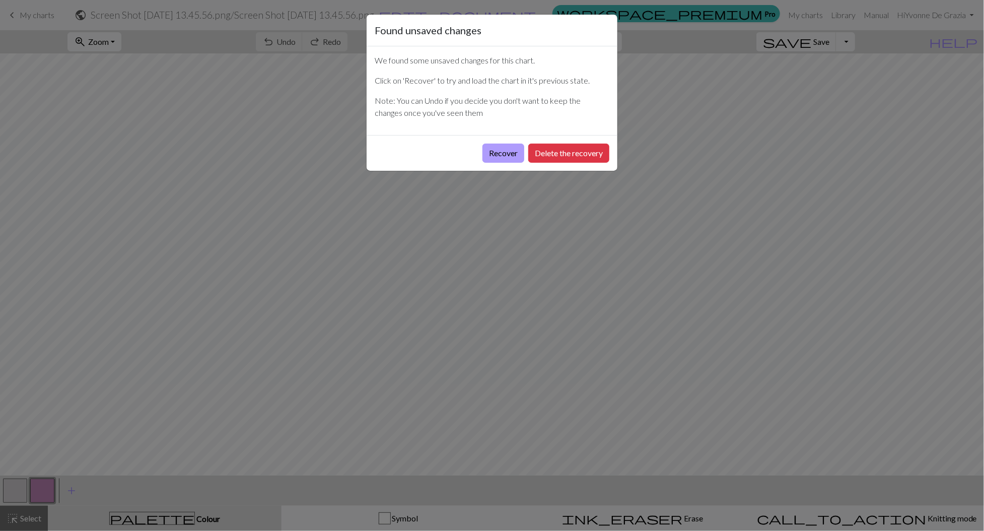
click at [513, 160] on button "Recover" at bounding box center [503, 153] width 42 height 19
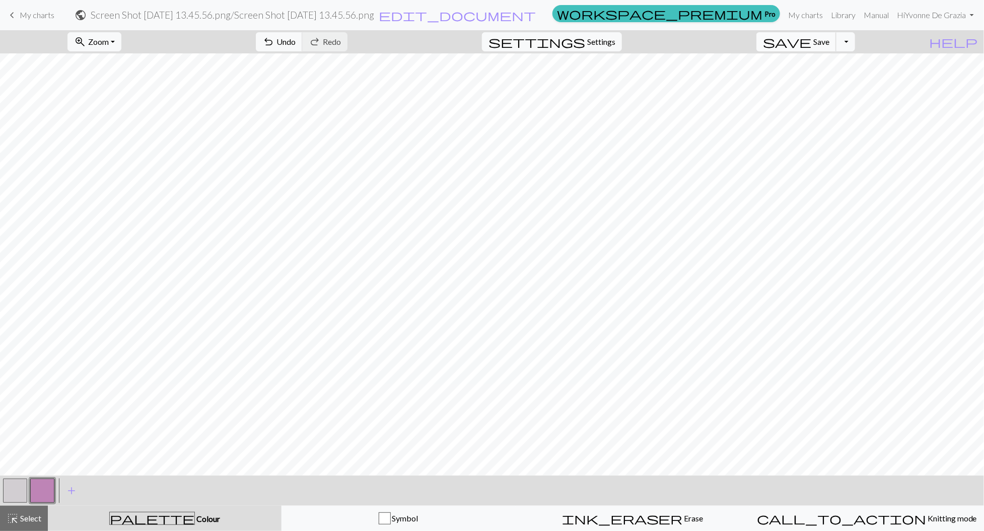
click at [811, 44] on span "save" at bounding box center [787, 42] width 48 height 14
click at [811, 40] on span "save" at bounding box center [787, 42] width 48 height 14
click at [855, 41] on button "Toggle Dropdown" at bounding box center [845, 41] width 19 height 19
click at [840, 81] on button "save_alt Download" at bounding box center [771, 80] width 166 height 16
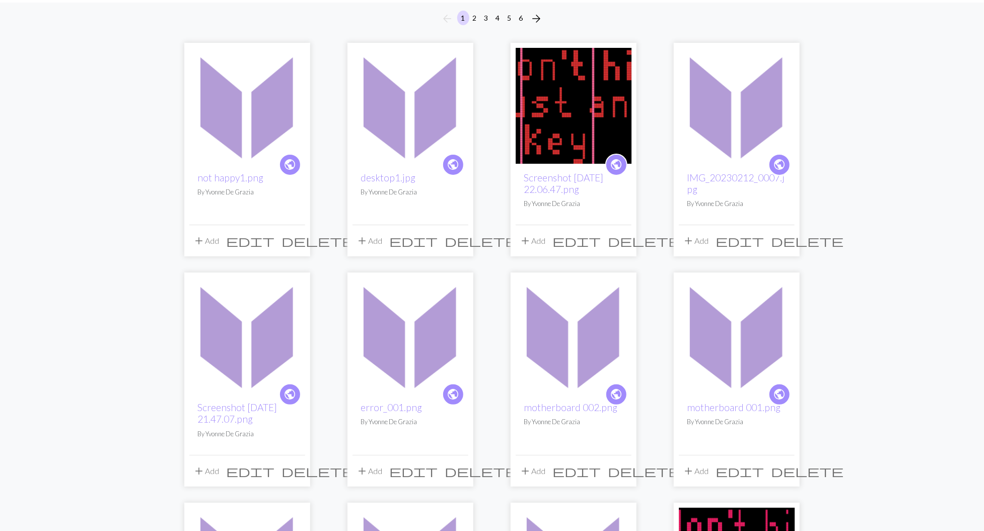
scroll to position [71, 0]
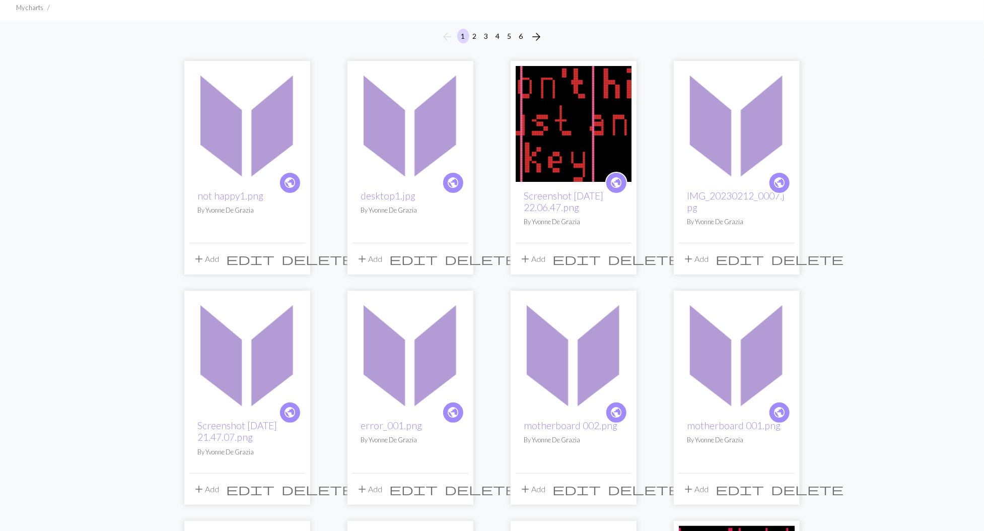
click at [384, 183] on div "public desktop1.jpg By [PERSON_NAME]" at bounding box center [411, 212] width 116 height 61
click at [406, 177] on img at bounding box center [411, 124] width 116 height 116
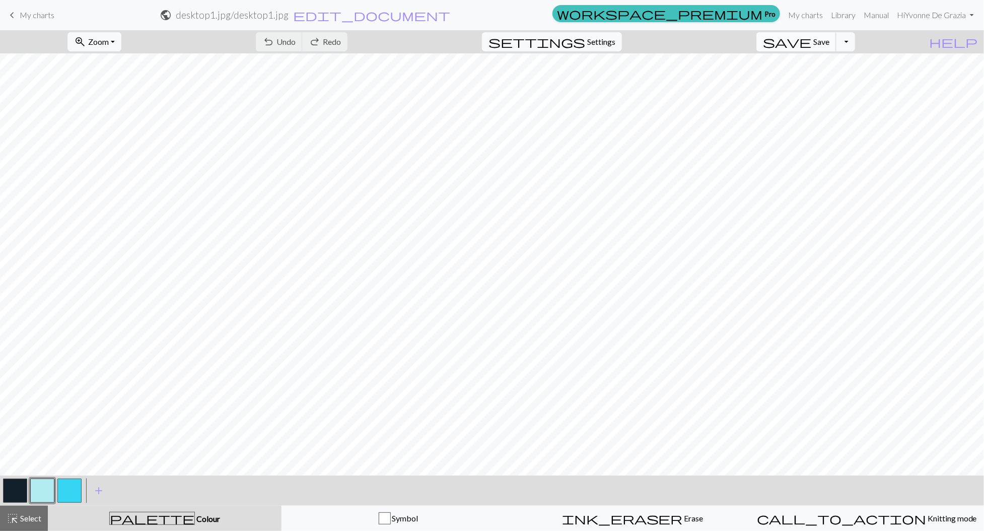
click at [811, 35] on span "save" at bounding box center [787, 42] width 48 height 14
click at [855, 43] on button "Toggle Dropdown" at bounding box center [845, 41] width 19 height 19
click at [830, 79] on button "save_alt Download" at bounding box center [771, 80] width 166 height 16
click at [855, 44] on button "Toggle Dropdown" at bounding box center [845, 41] width 19 height 19
click at [844, 79] on button "save_alt Download" at bounding box center [771, 80] width 166 height 16
